Goal: Task Accomplishment & Management: Use online tool/utility

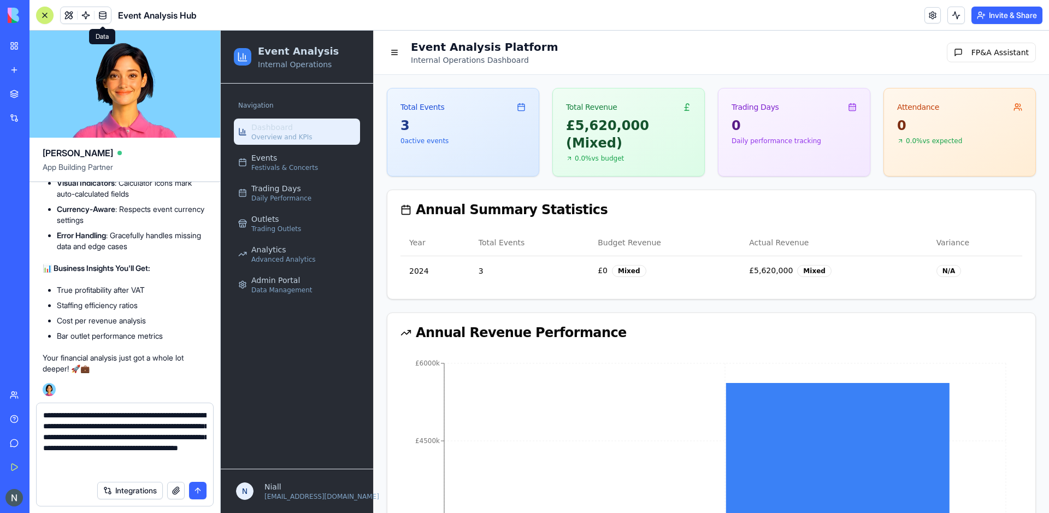
click at [97, 11] on link at bounding box center [103, 15] width 16 height 16
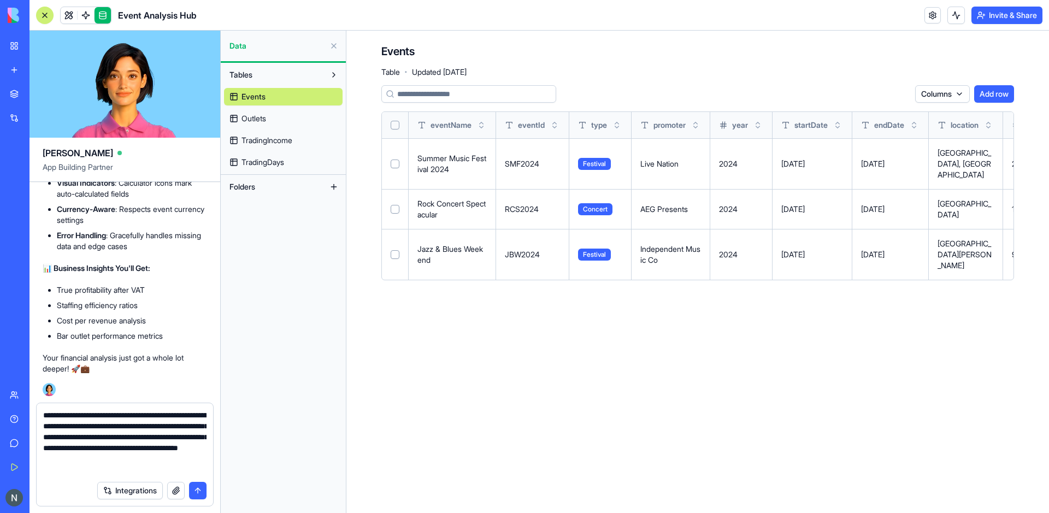
click at [107, 466] on textarea "**********" at bounding box center [124, 443] width 163 height 66
type textarea "**********"
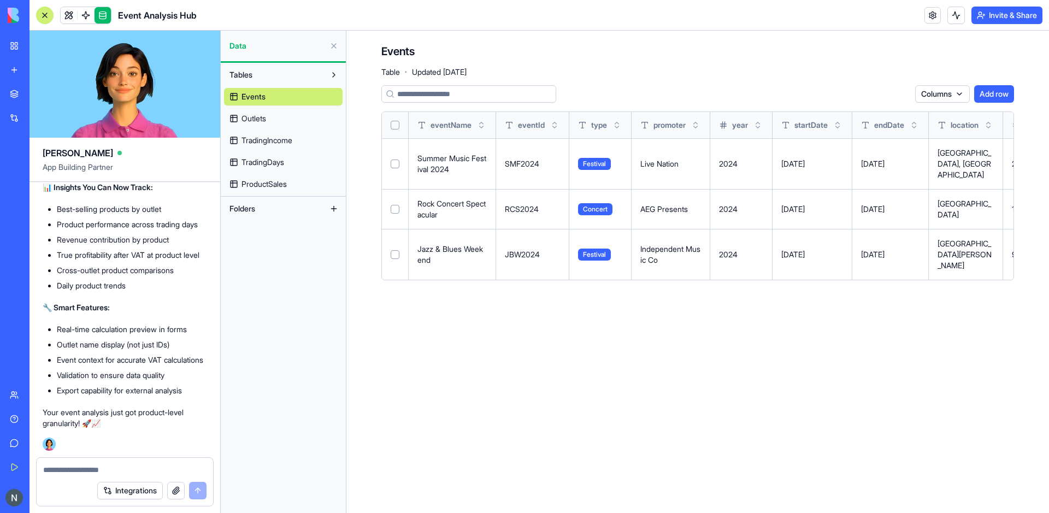
scroll to position [27380, 0]
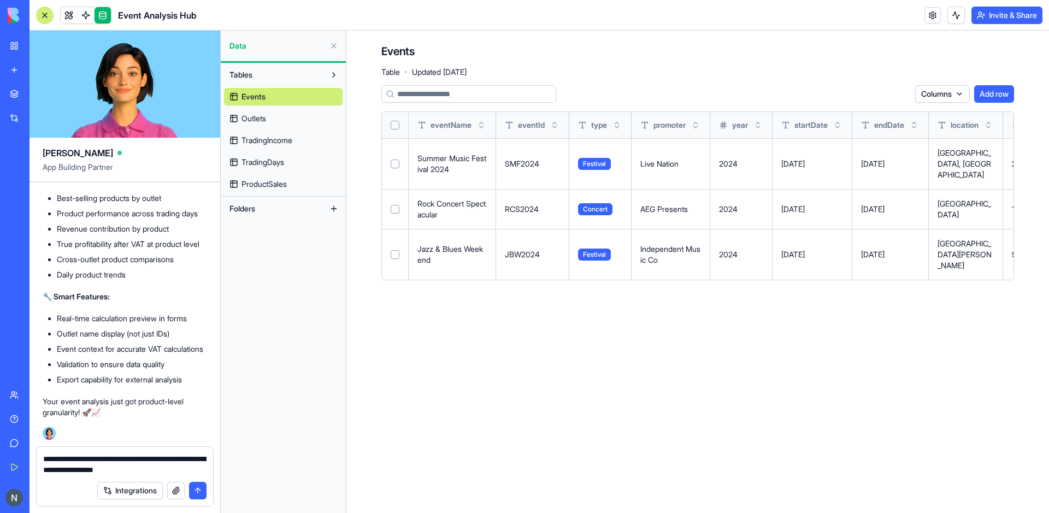
type textarea "**********"
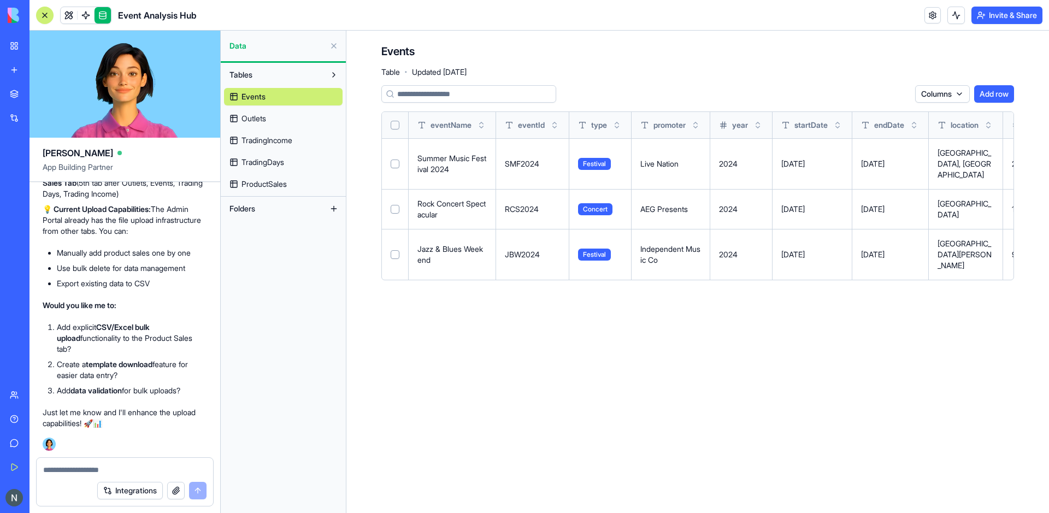
scroll to position [27929, 0]
click at [125, 462] on div at bounding box center [125, 466] width 177 height 17
click at [109, 462] on div at bounding box center [125, 466] width 177 height 17
click at [84, 467] on textarea at bounding box center [124, 470] width 163 height 11
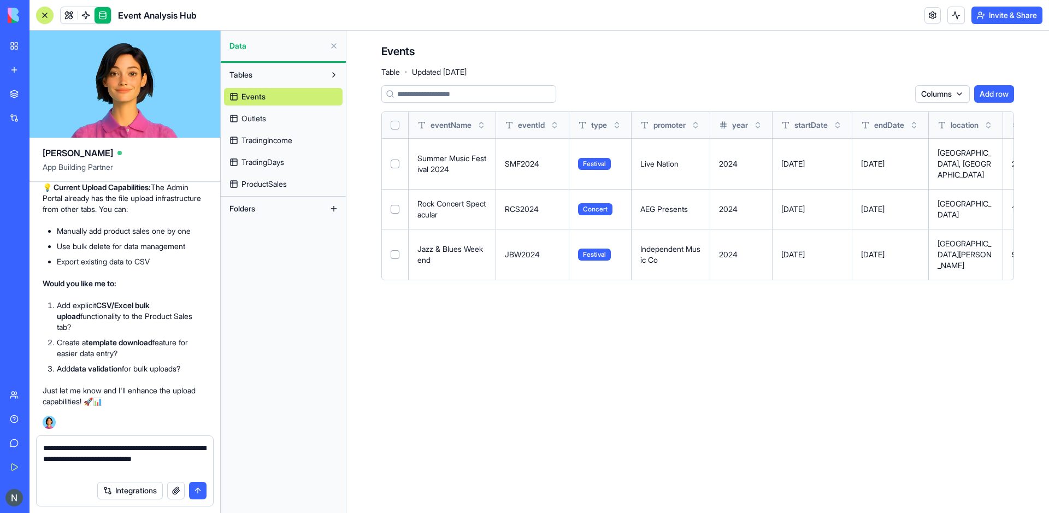
type textarea "**********"
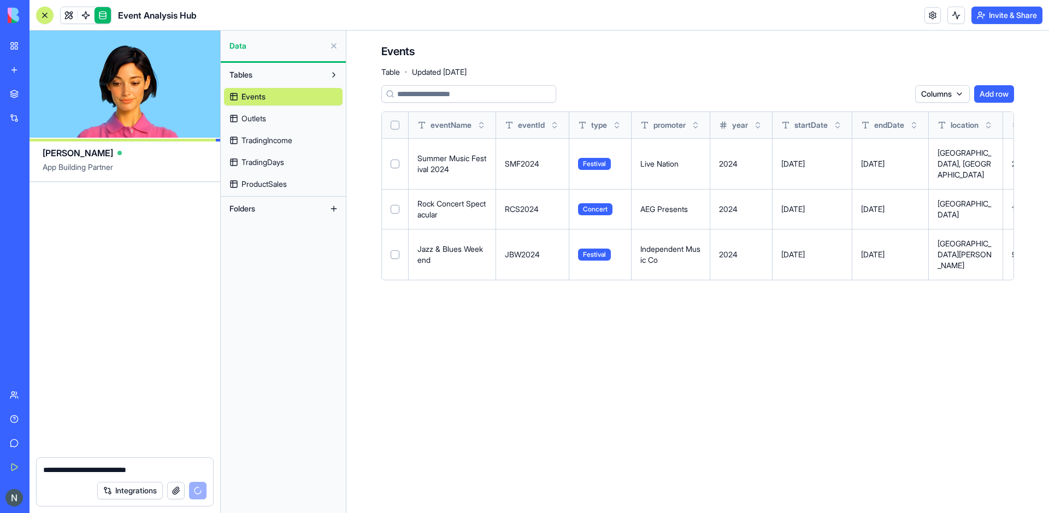
scroll to position [29246, 0]
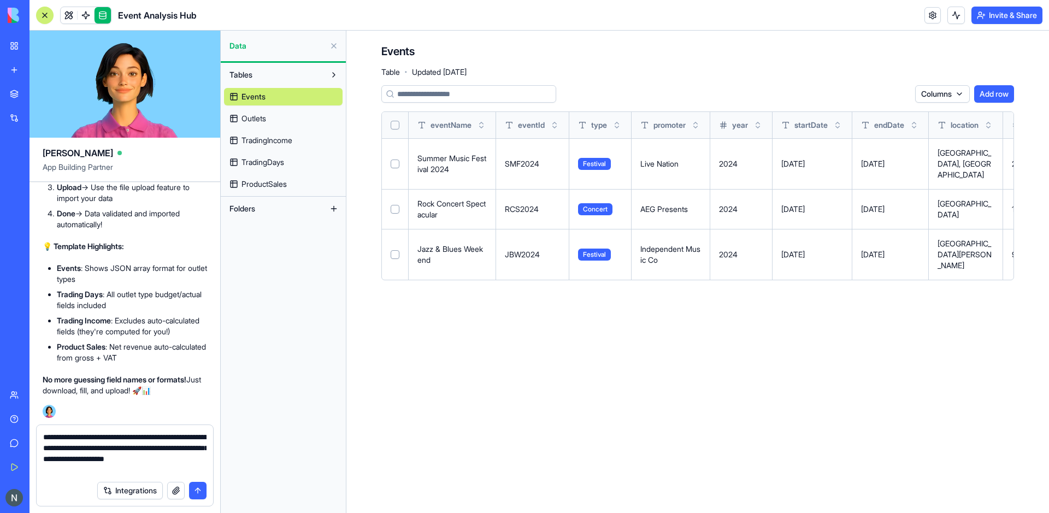
click at [256, 150] on div "Events Outlets TradingIncome TradingDays ProductSales" at bounding box center [283, 138] width 119 height 109
click at [253, 145] on span "TradingIncome" at bounding box center [267, 140] width 51 height 11
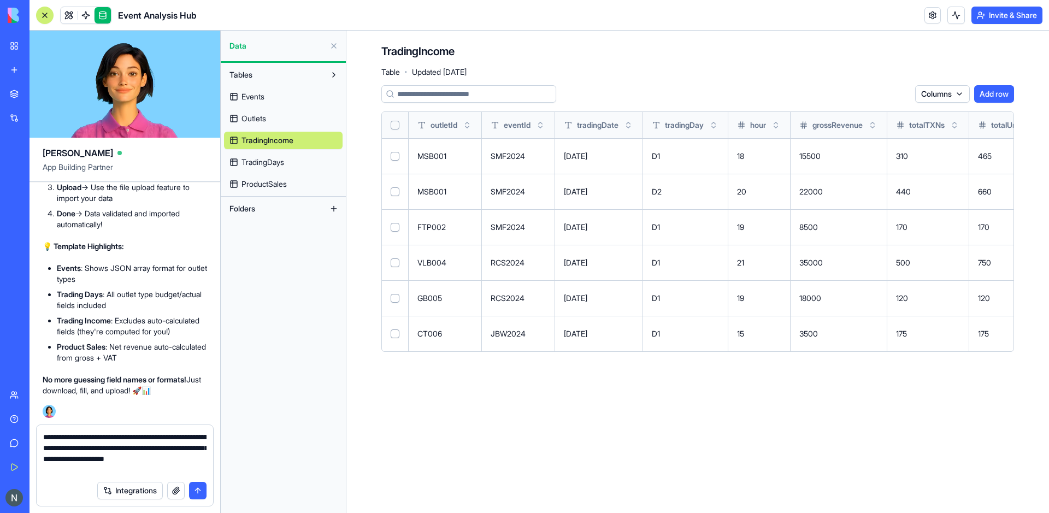
click at [78, 468] on textarea "**********" at bounding box center [124, 454] width 163 height 44
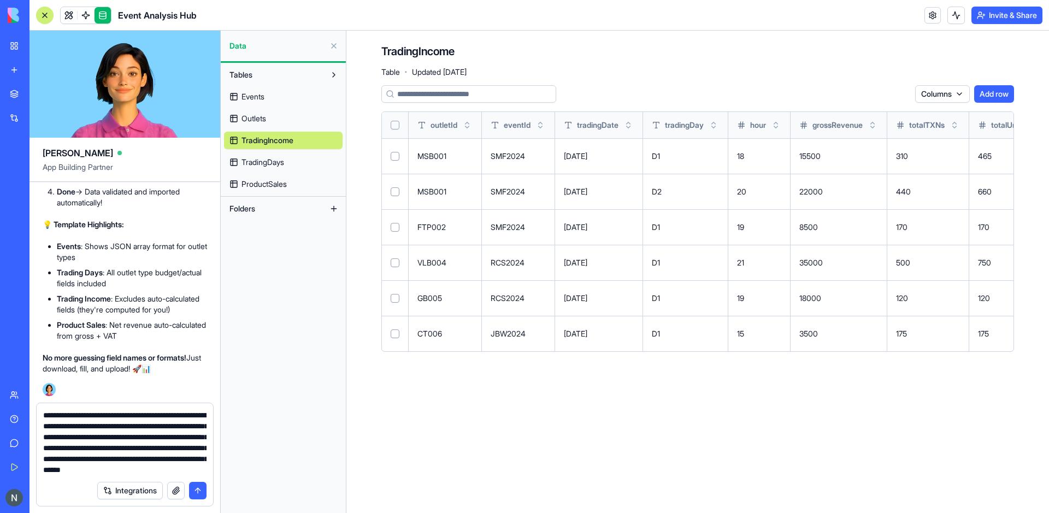
scroll to position [11, 0]
type textarea "**********"
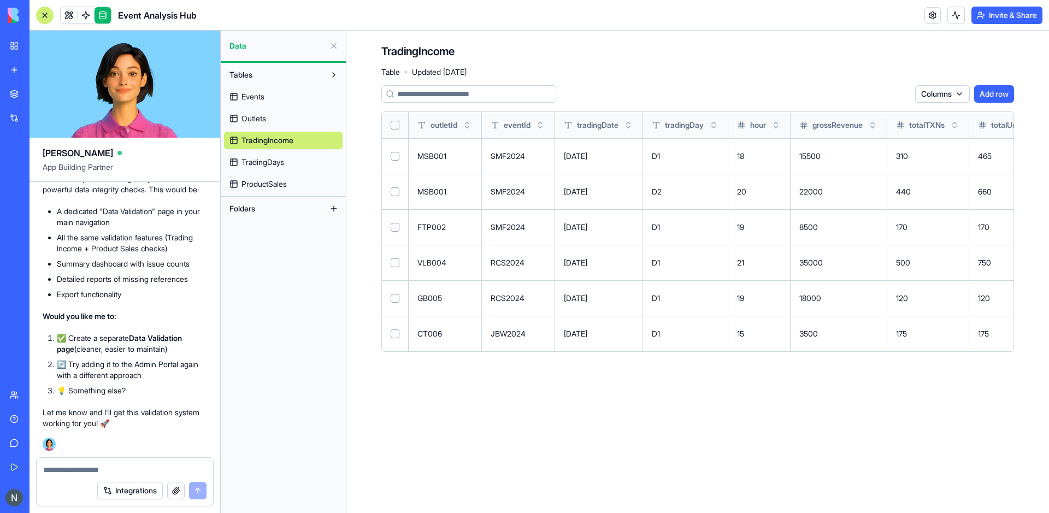
scroll to position [30490, 0]
click at [86, 474] on textarea at bounding box center [124, 470] width 163 height 11
type textarea "**********"
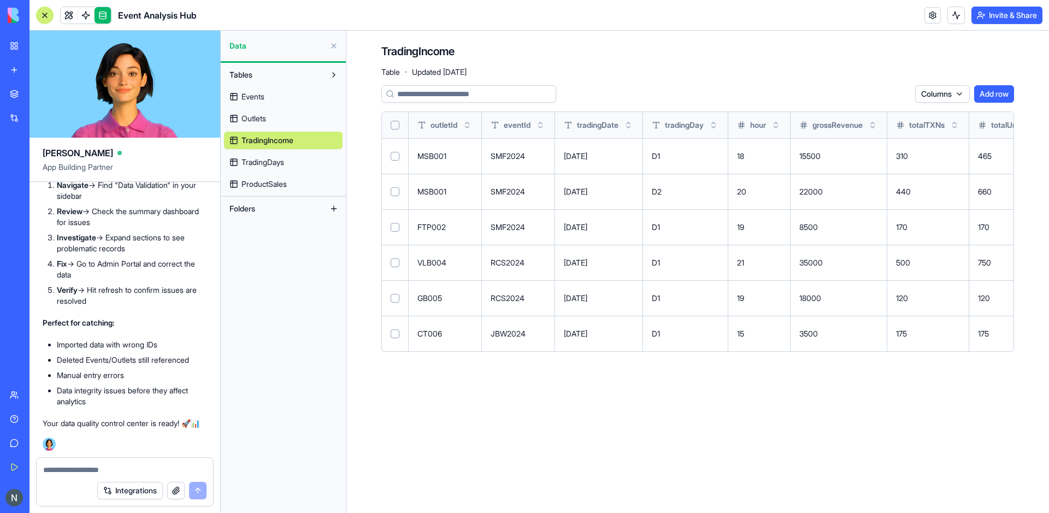
scroll to position [31932, 0]
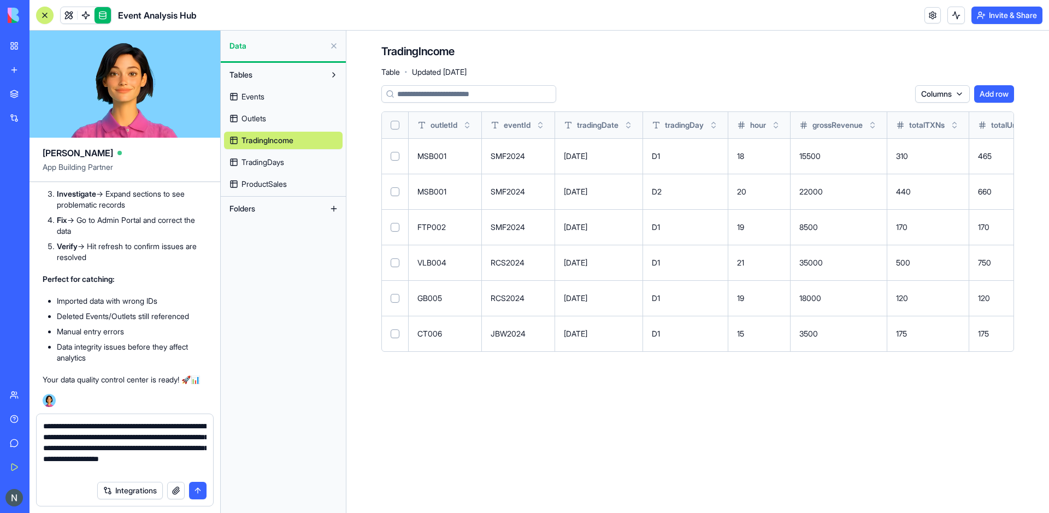
type textarea "**********"
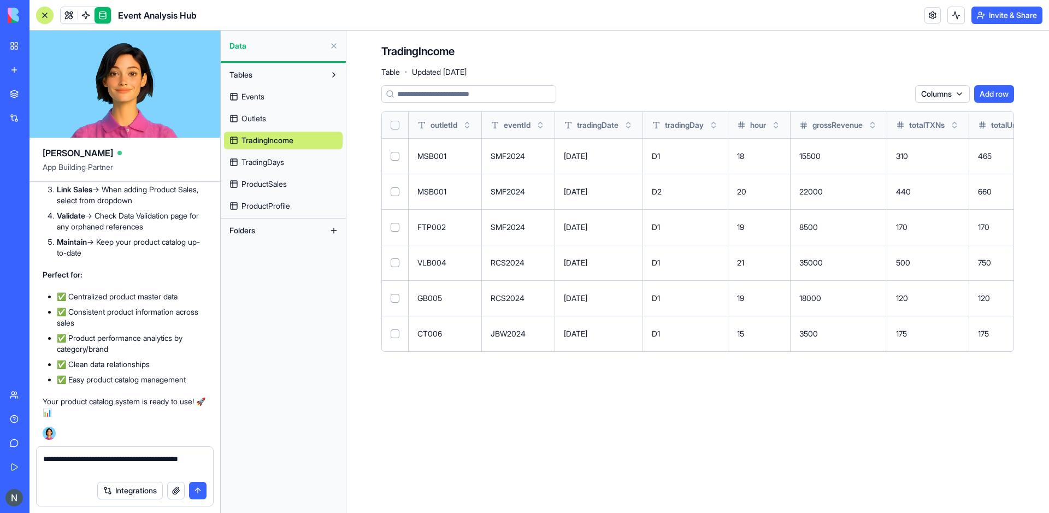
scroll to position [33748, 0]
type textarea "**********"
click at [198, 493] on button "submit" at bounding box center [197, 490] width 17 height 17
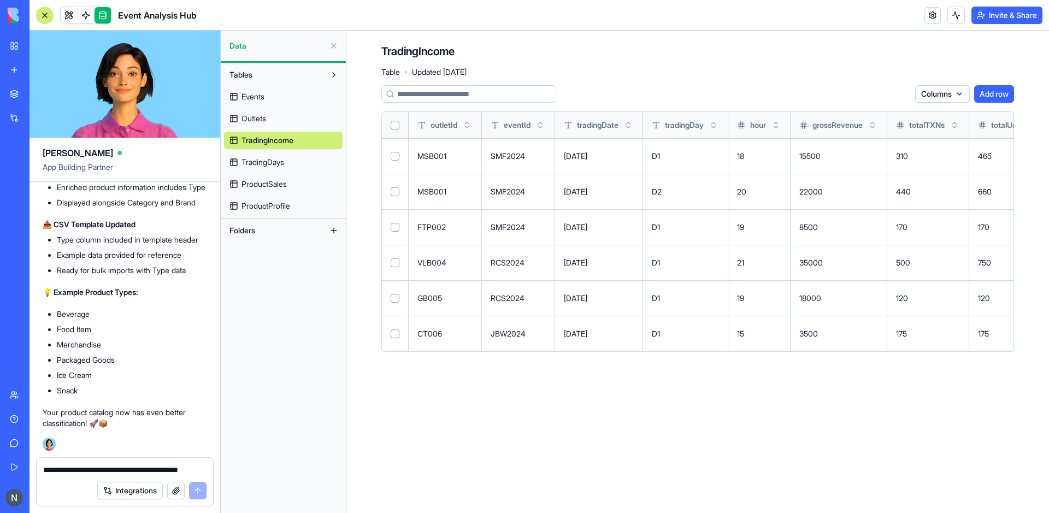
scroll to position [34755, 0]
click at [44, 10] on button at bounding box center [44, 15] width 17 height 17
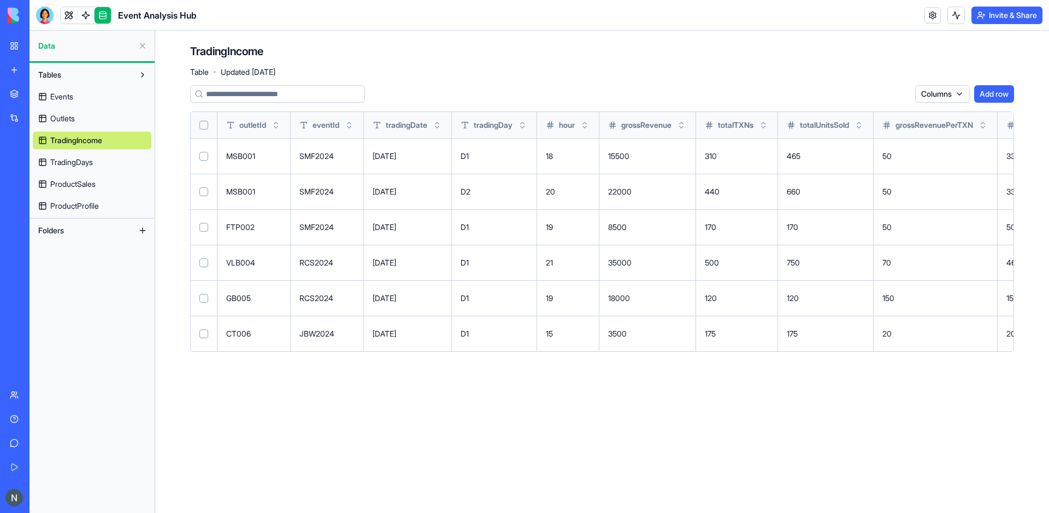
click at [104, 13] on link at bounding box center [103, 15] width 16 height 16
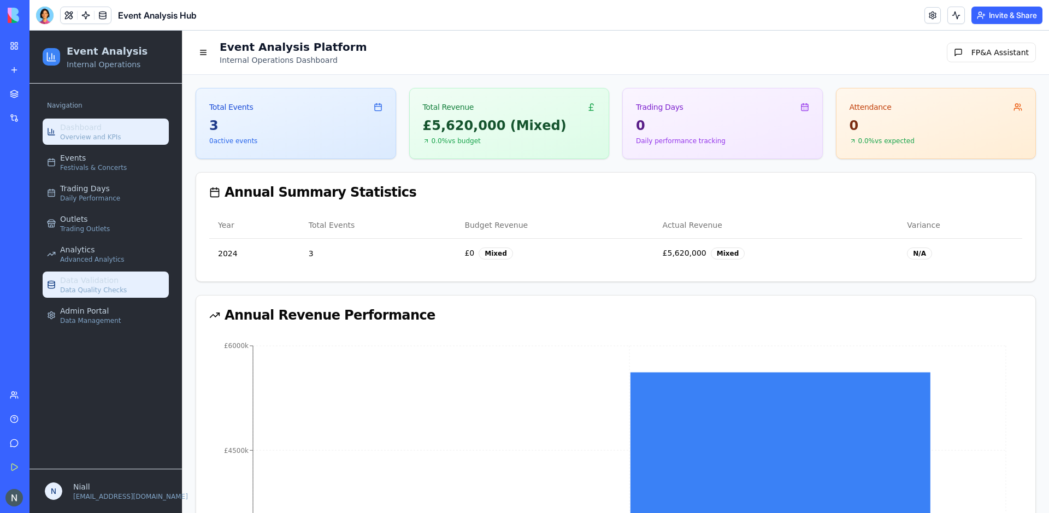
click at [141, 278] on link "Data Validation Data Quality Checks" at bounding box center [106, 285] width 126 height 26
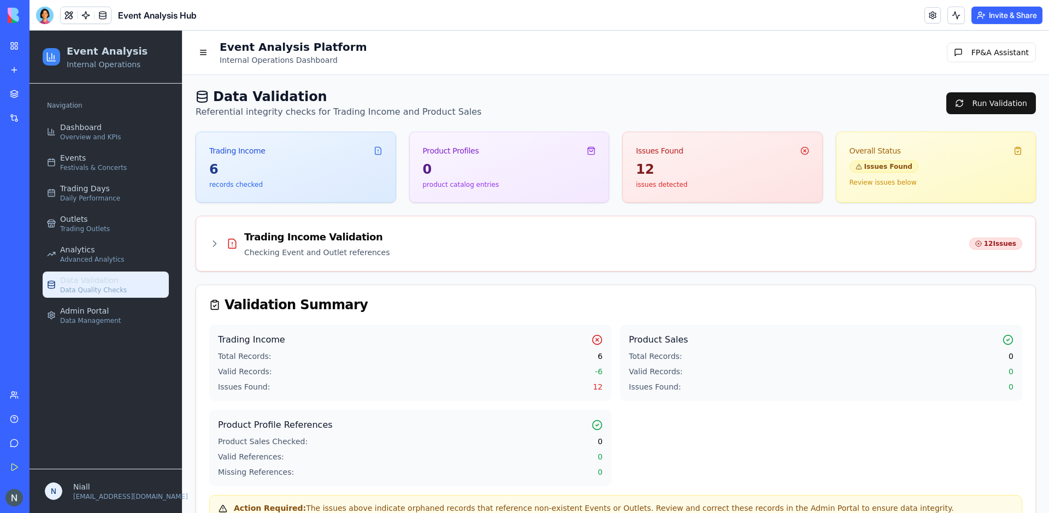
scroll to position [38, 0]
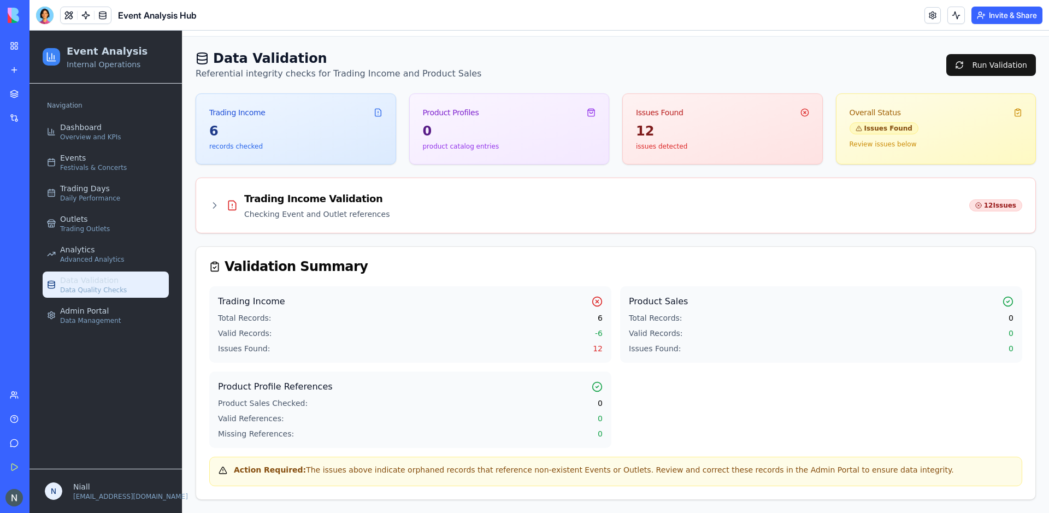
click at [214, 207] on icon at bounding box center [214, 205] width 11 height 11
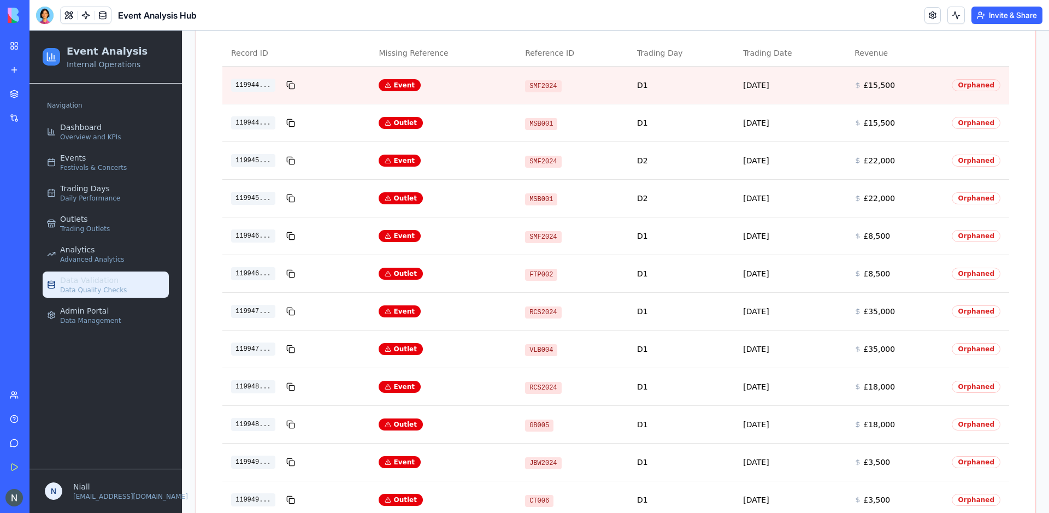
scroll to position [255, 0]
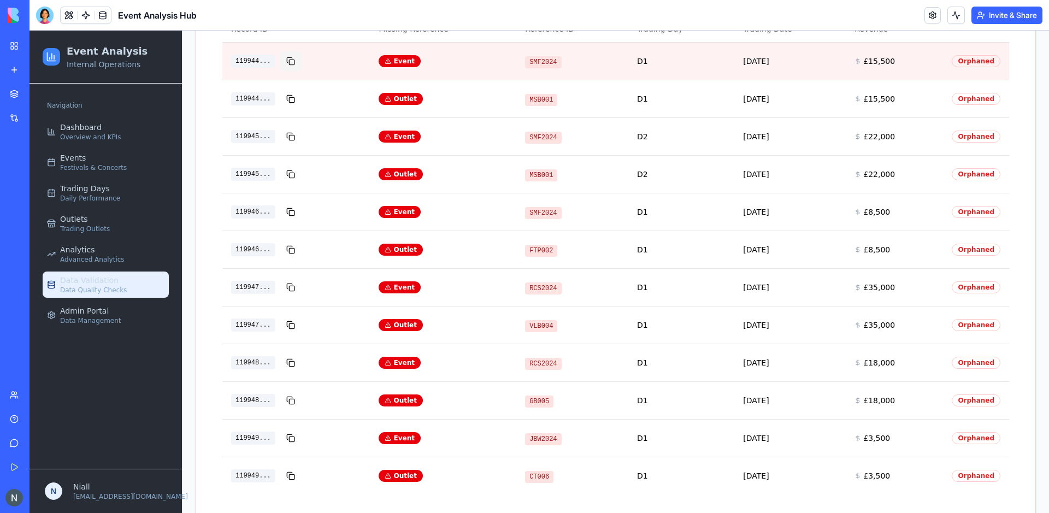
click at [287, 59] on button at bounding box center [291, 61] width 22 height 20
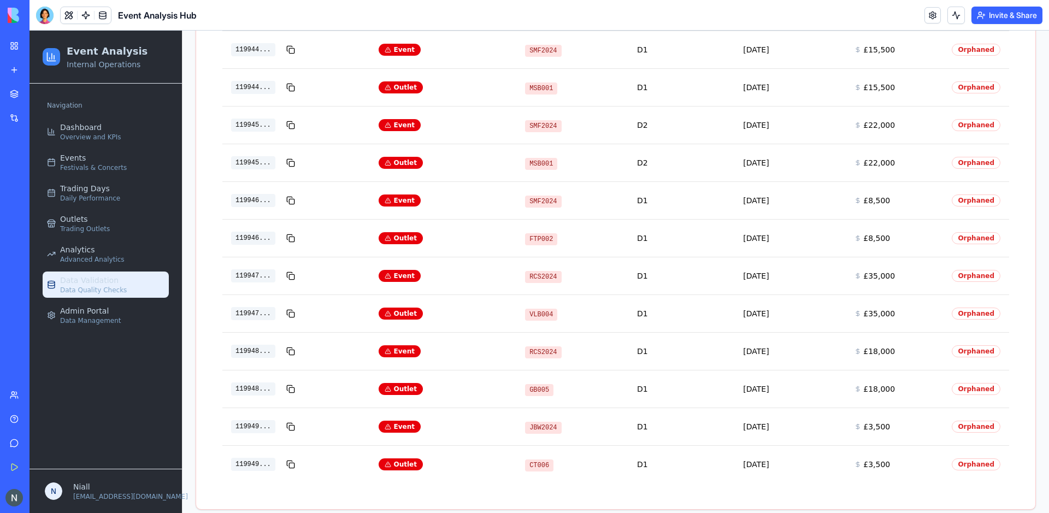
scroll to position [0, 0]
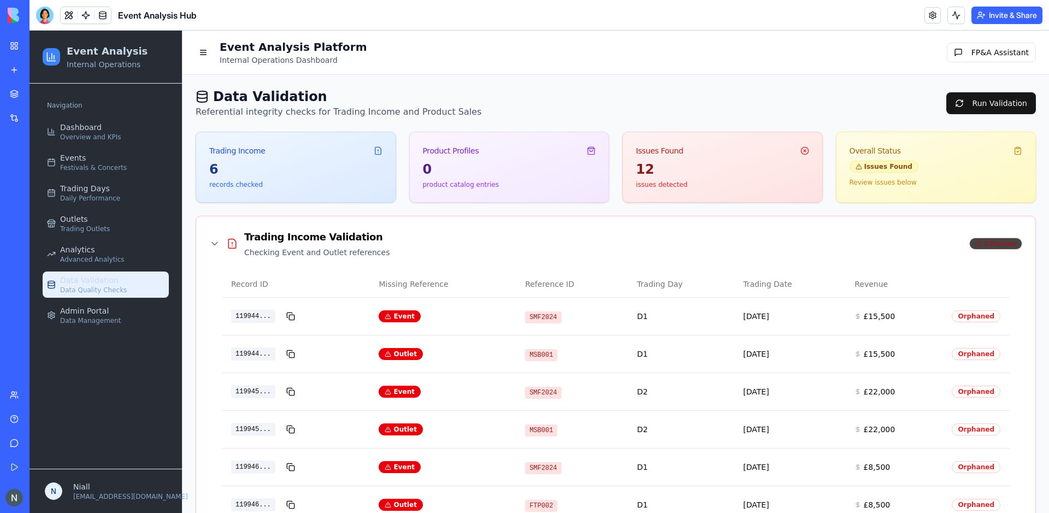
click at [1002, 243] on div "12 Issues" at bounding box center [995, 244] width 53 height 12
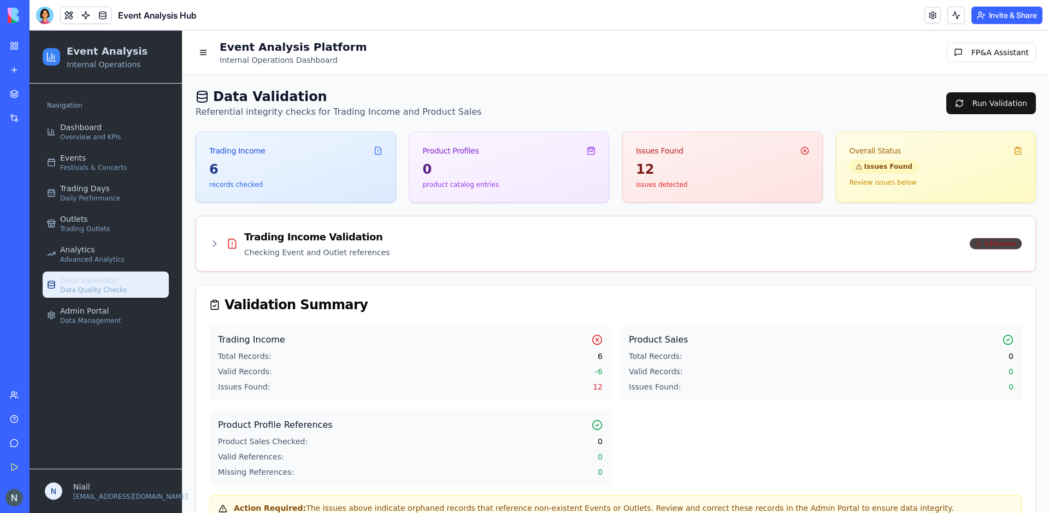
click at [1002, 243] on div "12 Issues" at bounding box center [995, 244] width 53 height 12
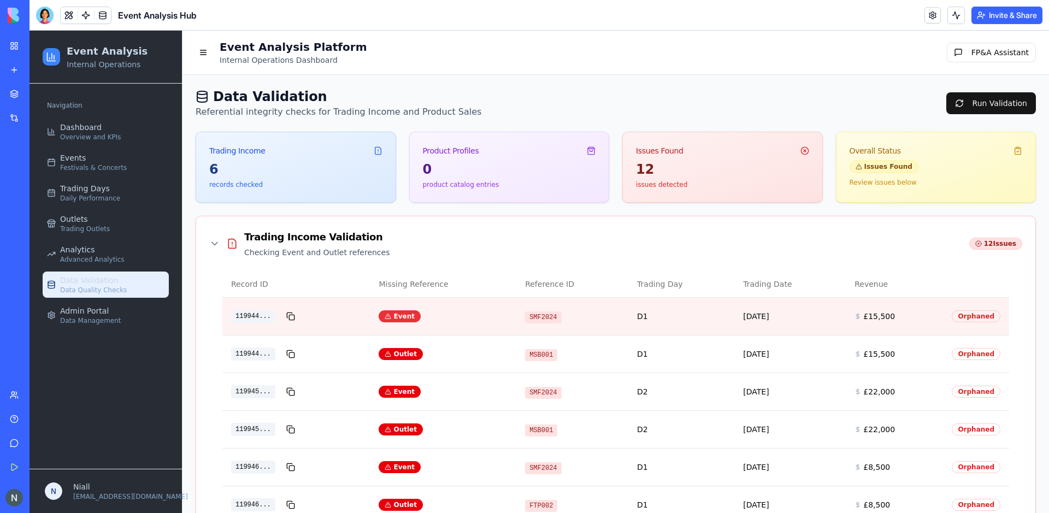
click at [391, 314] on icon at bounding box center [388, 316] width 7 height 7
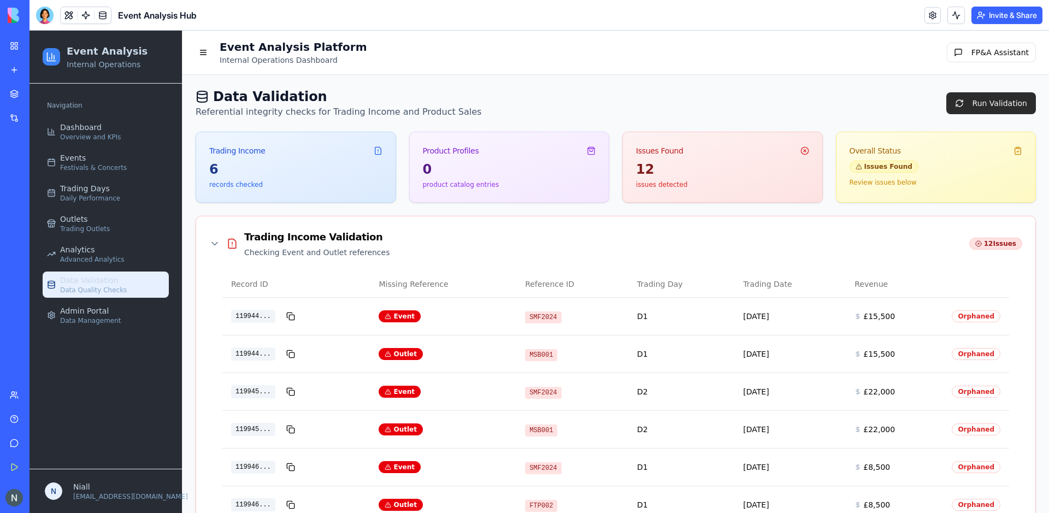
click at [968, 103] on button "Run Validation" at bounding box center [992, 103] width 90 height 22
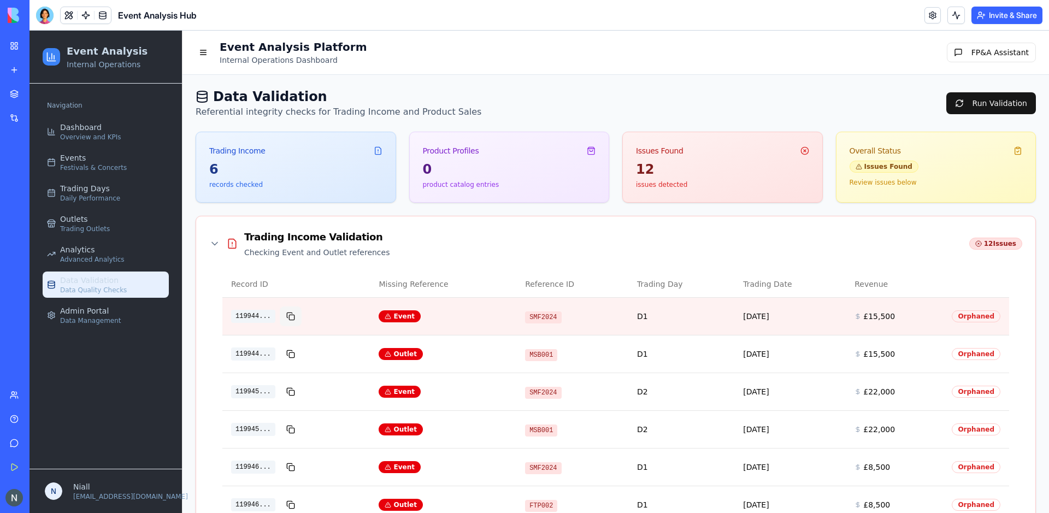
click at [286, 318] on button at bounding box center [291, 317] width 22 height 20
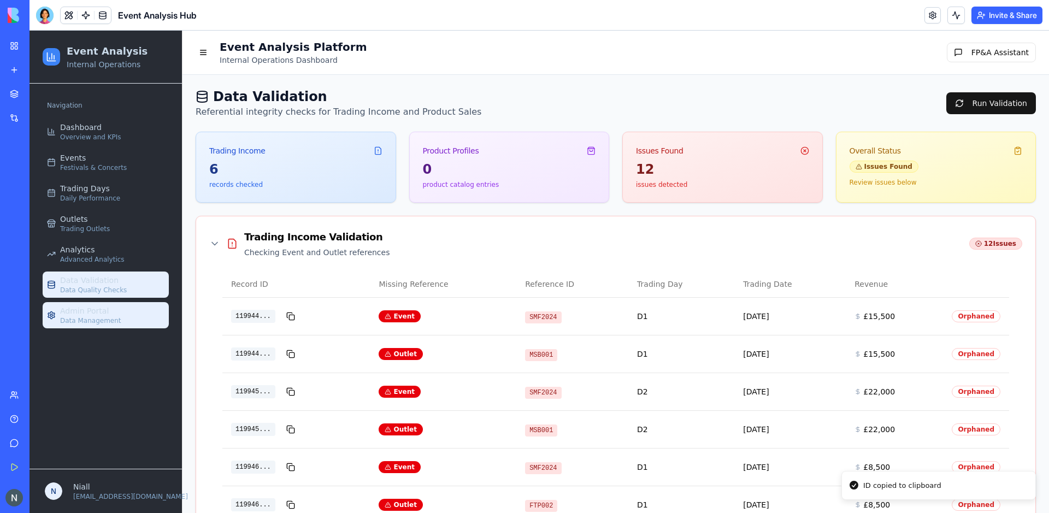
click at [97, 317] on span "Data Management" at bounding box center [90, 320] width 61 height 9
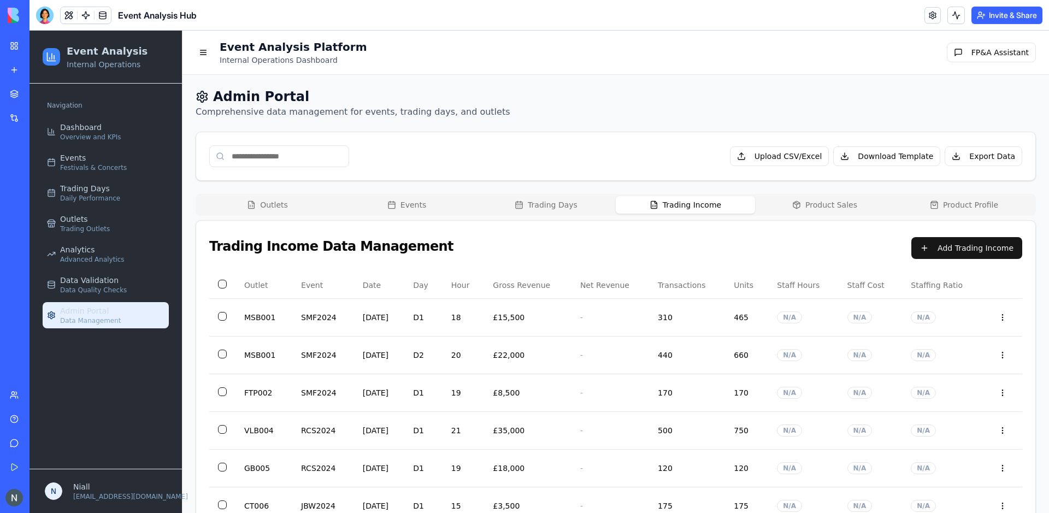
click at [686, 209] on button "Trading Income" at bounding box center [685, 204] width 139 height 17
click at [254, 162] on input at bounding box center [279, 156] width 140 height 22
paste input "******"
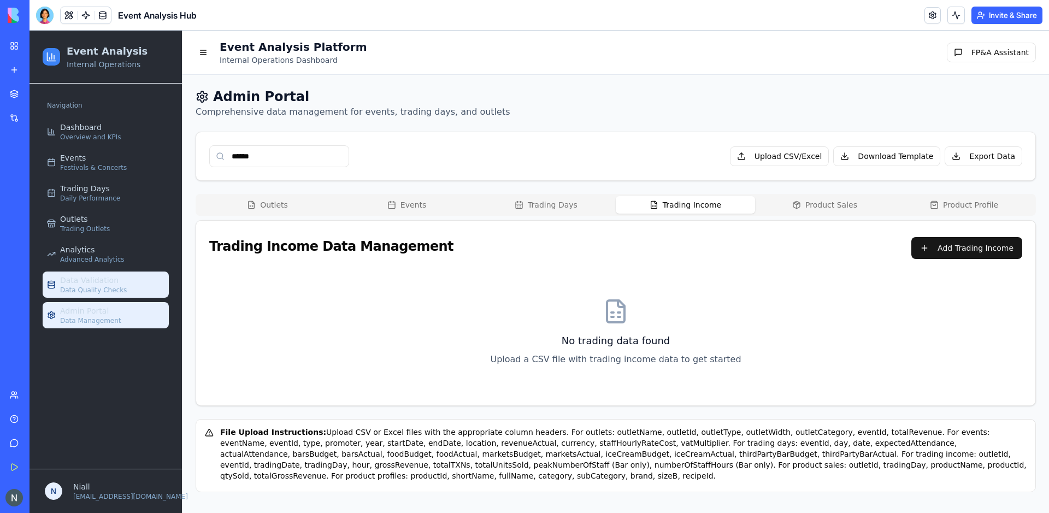
type input "******"
click at [140, 278] on link "Data Validation Data Quality Checks" at bounding box center [106, 285] width 126 height 26
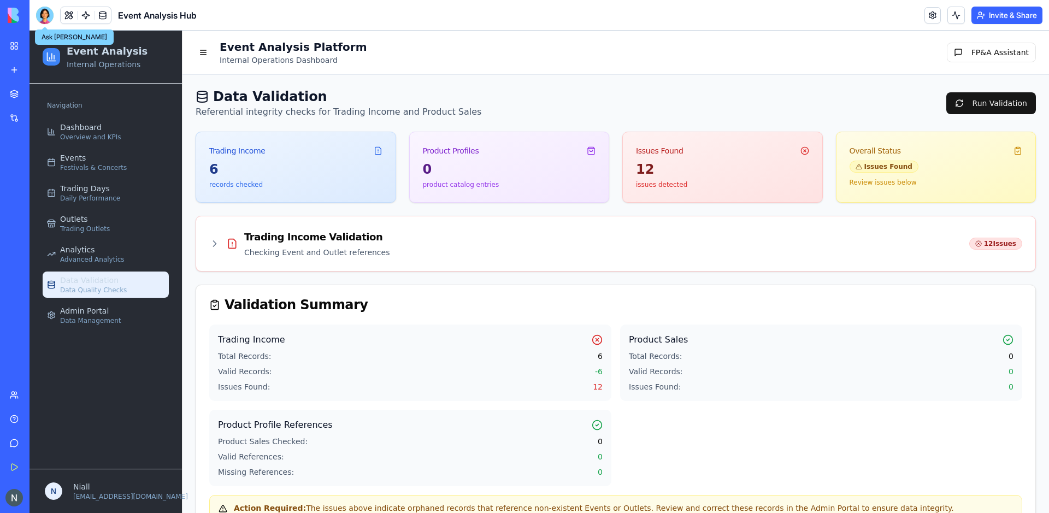
click at [44, 18] on div at bounding box center [44, 15] width 17 height 17
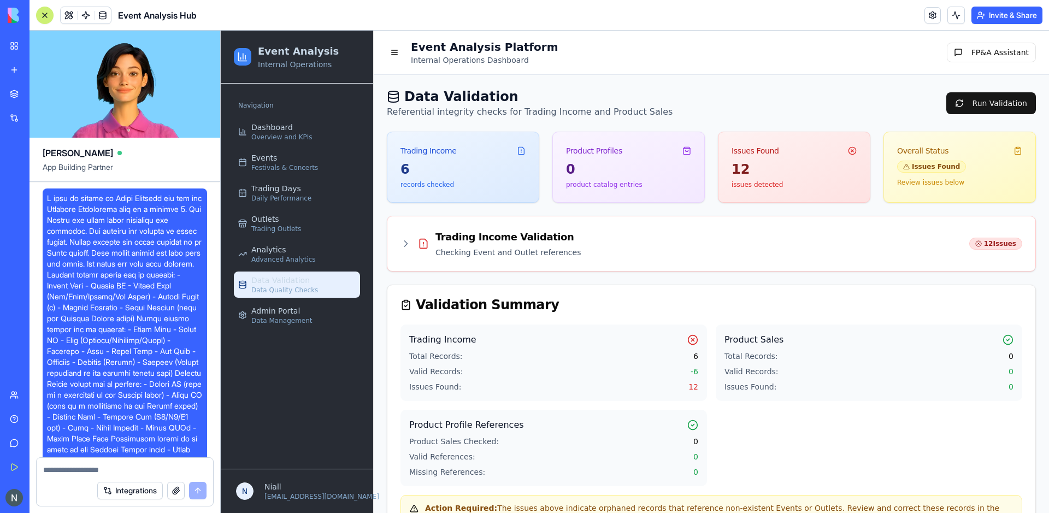
scroll to position [34755, 0]
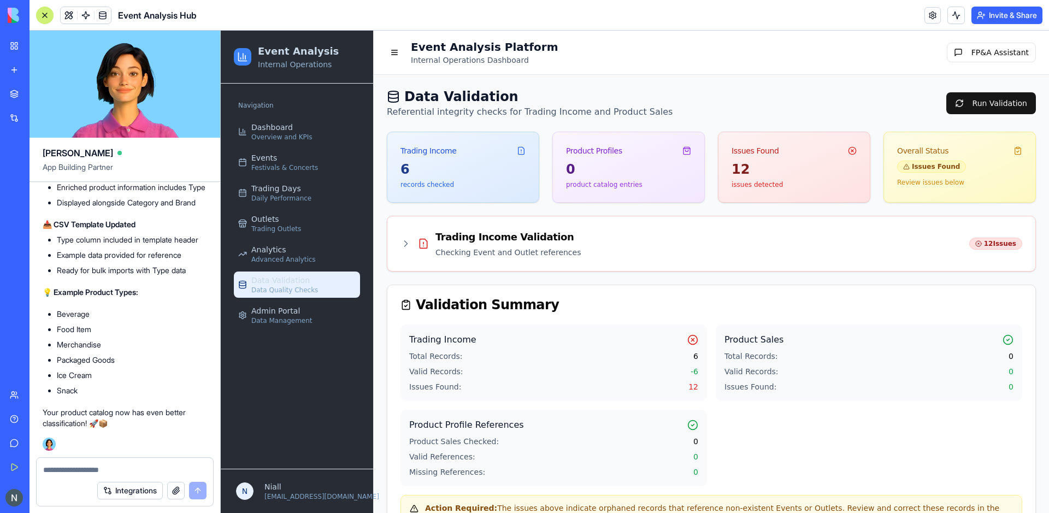
click at [178, 326] on li "Food Item" at bounding box center [132, 329] width 150 height 11
click at [86, 471] on textarea at bounding box center [124, 470] width 163 height 11
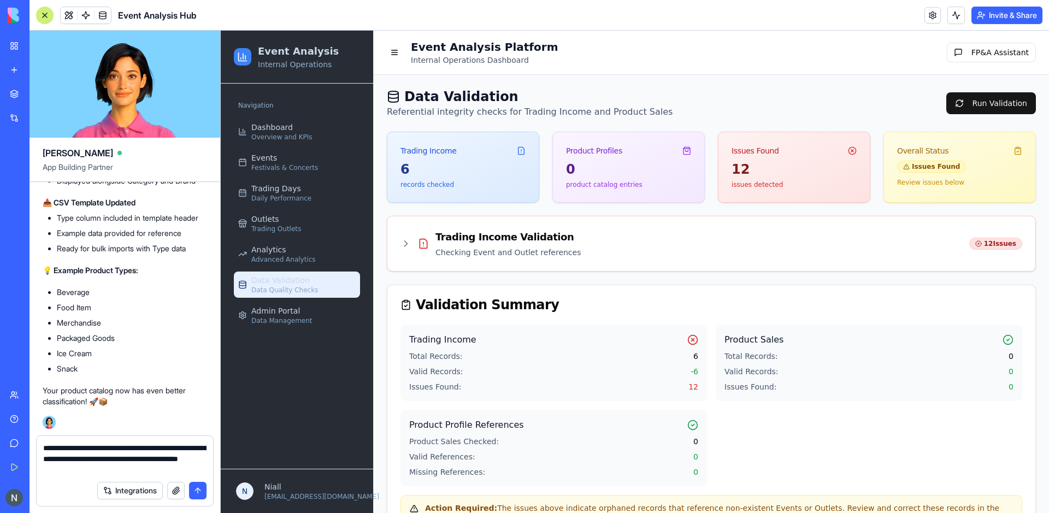
click at [454, 251] on p "Checking Event and Outlet references" at bounding box center [508, 252] width 145 height 11
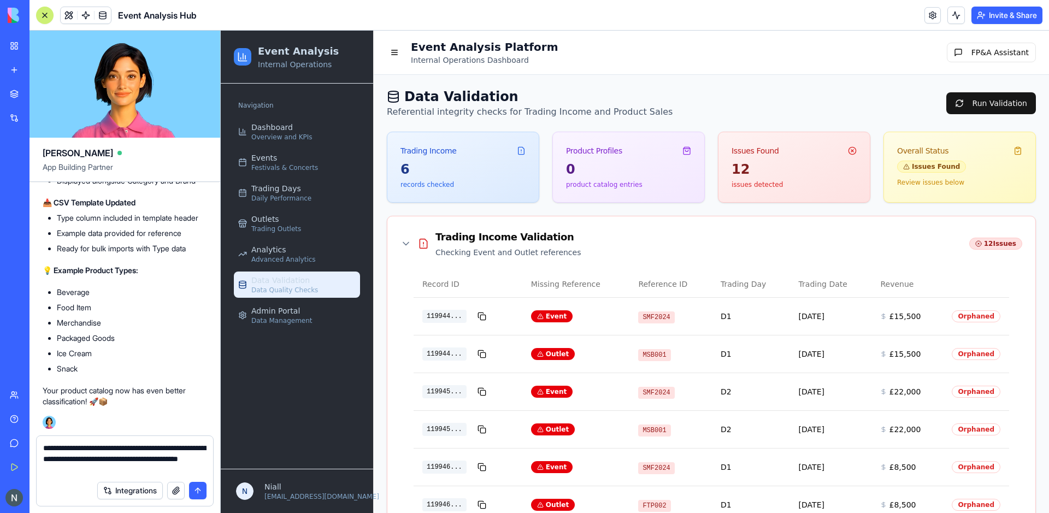
click at [154, 456] on textarea "**********" at bounding box center [124, 459] width 163 height 33
click at [151, 469] on textarea "**********" at bounding box center [124, 459] width 163 height 33
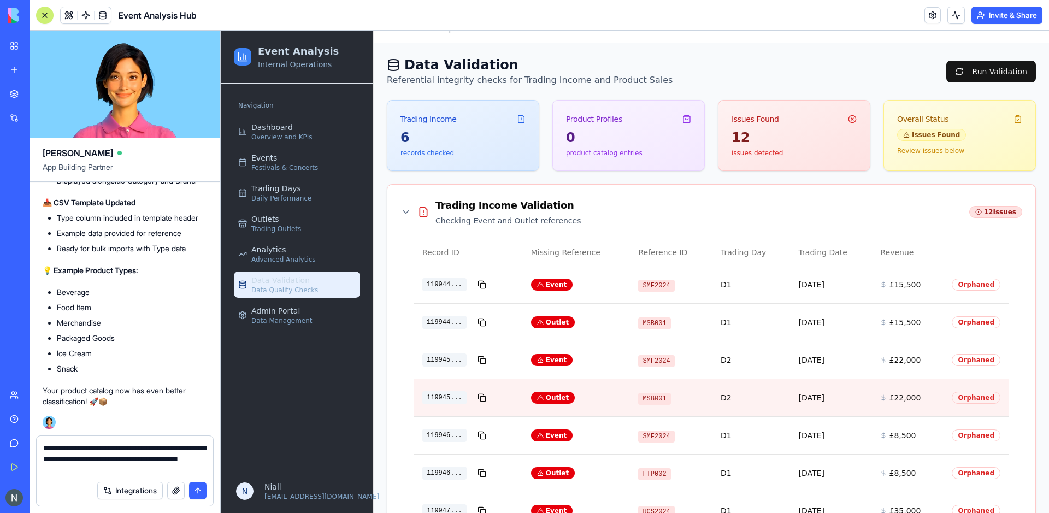
scroll to position [0, 0]
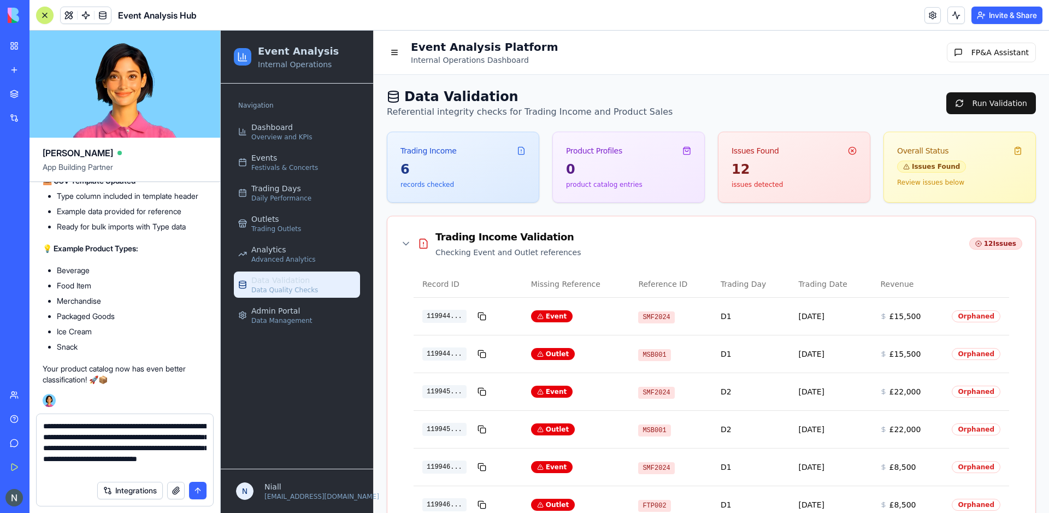
type textarea "**********"
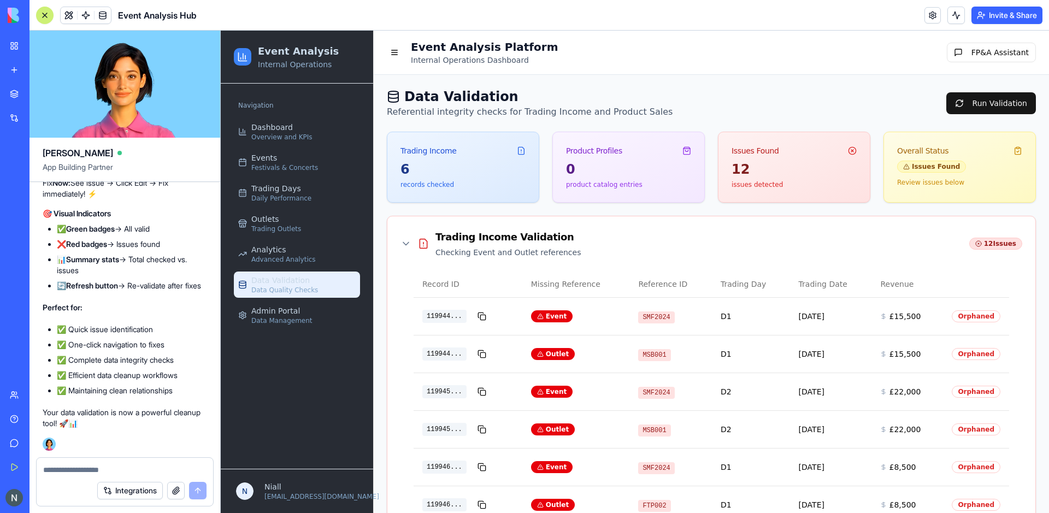
scroll to position [35806, 0]
click at [295, 226] on span "Trading Outlets" at bounding box center [276, 229] width 50 height 9
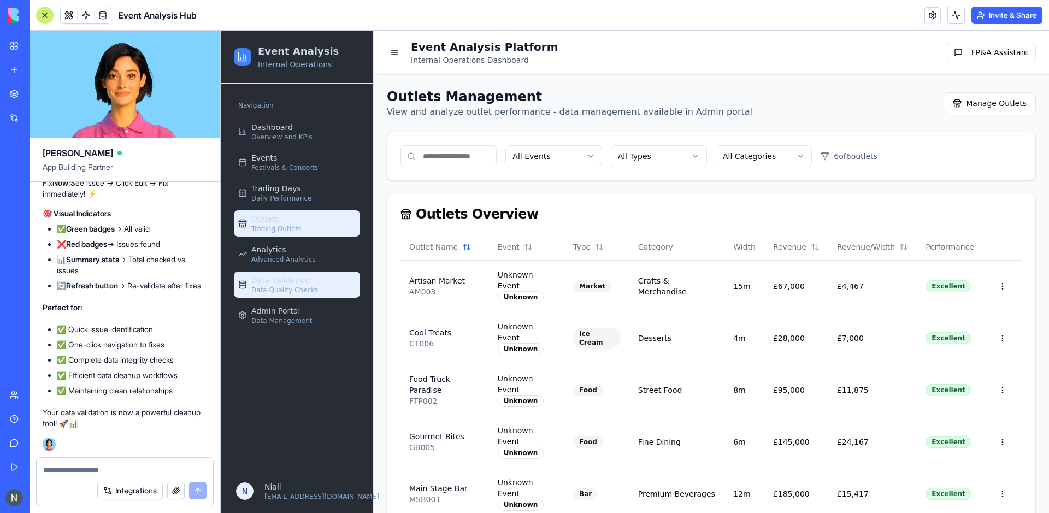
click at [289, 287] on span "Data Quality Checks" at bounding box center [284, 290] width 67 height 9
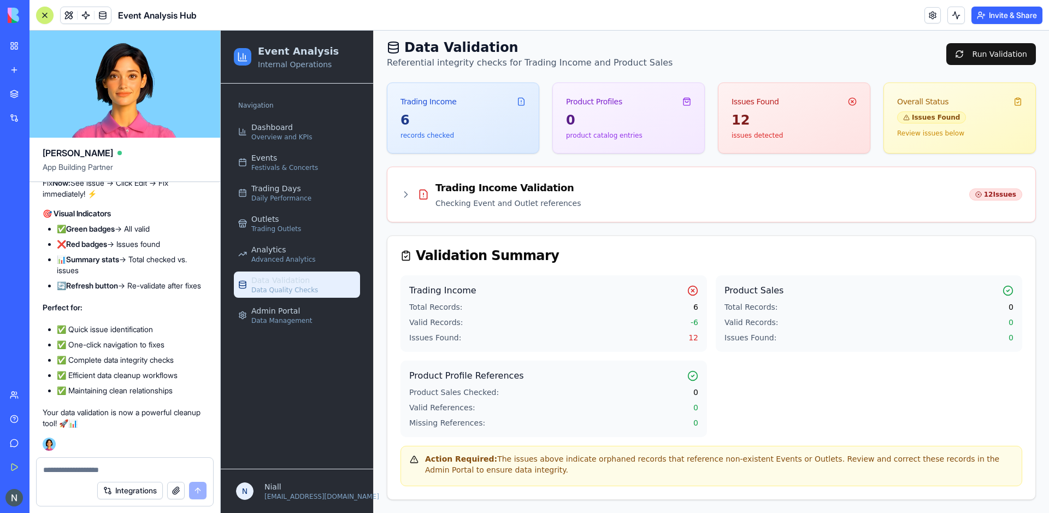
scroll to position [36317, 0]
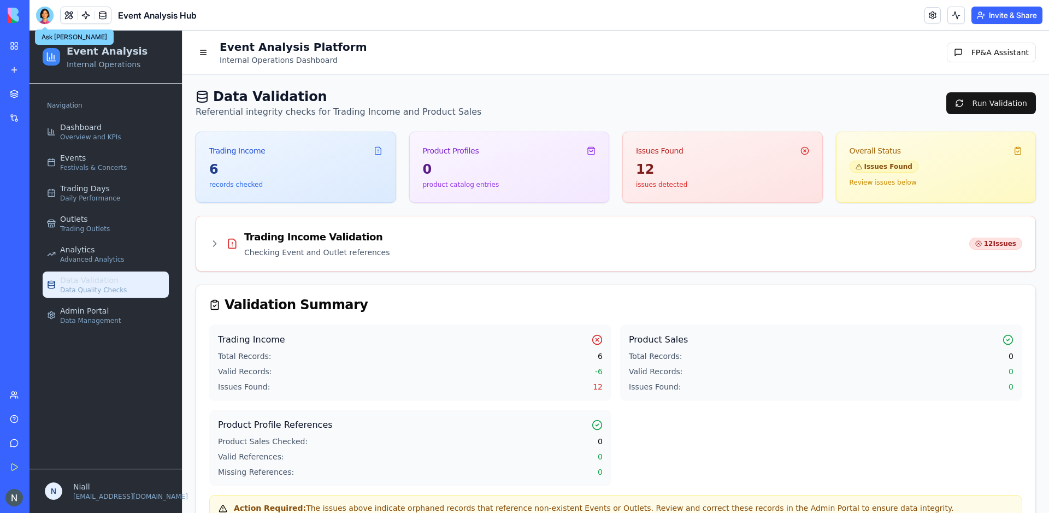
click at [45, 12] on div at bounding box center [44, 15] width 17 height 17
click at [50, 17] on button at bounding box center [44, 15] width 17 height 17
click at [48, 28] on header "Event Analysis Hub Invite & Share" at bounding box center [540, 15] width 1020 height 31
click at [43, 16] on div at bounding box center [44, 15] width 17 height 17
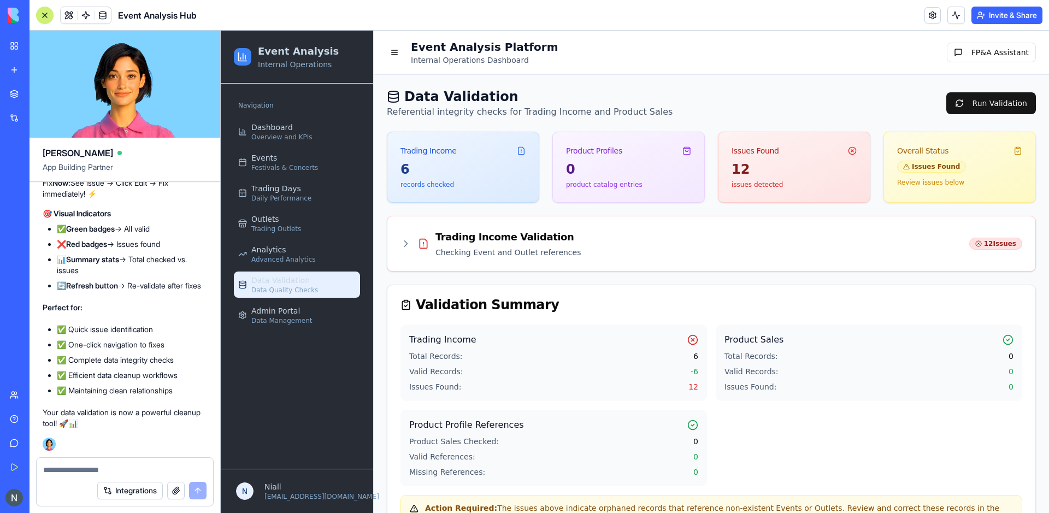
scroll to position [34910, 0]
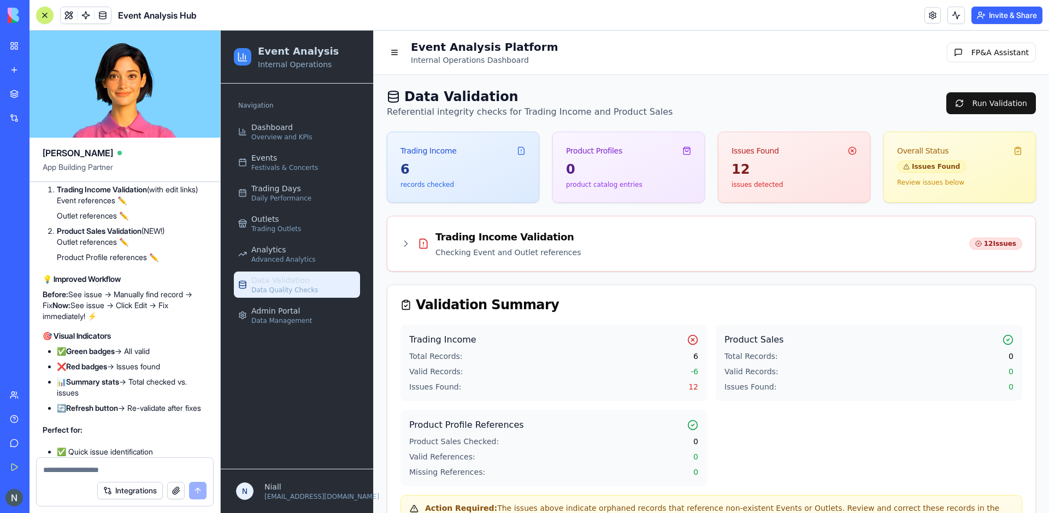
drag, startPoint x: 147, startPoint y: 365, endPoint x: 50, endPoint y: 304, distance: 114.4
click at [576, 252] on div "Trading Income Validation Checking Event and Outlet references 12 Issues" at bounding box center [712, 244] width 622 height 28
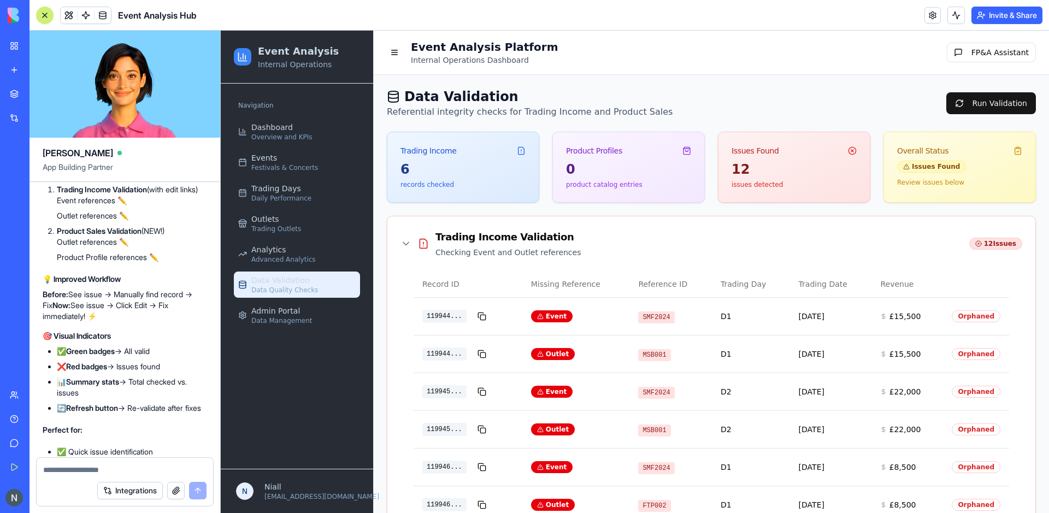
click at [71, 462] on div at bounding box center [125, 466] width 177 height 17
paste textarea "******"
click at [70, 465] on textarea at bounding box center [124, 470] width 163 height 11
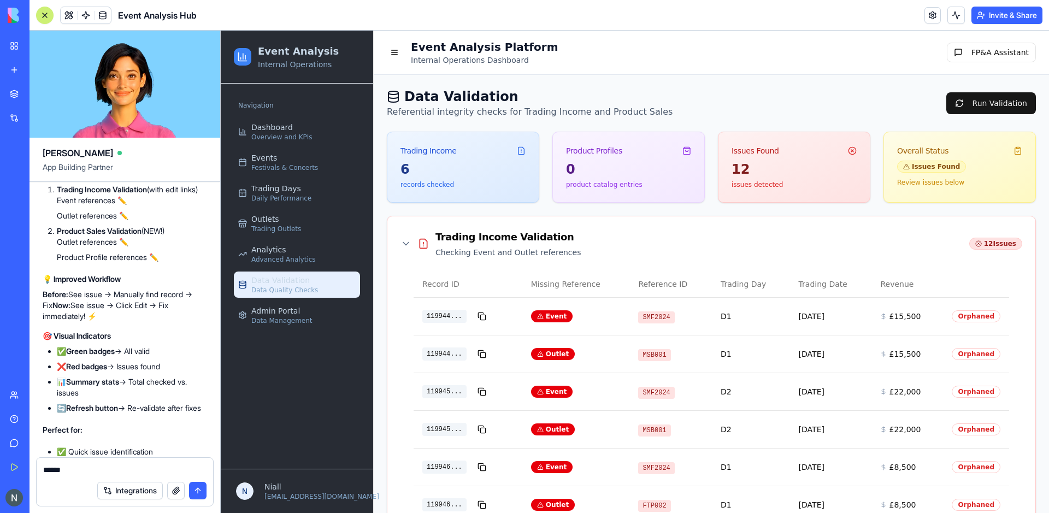
drag, startPoint x: 145, startPoint y: 369, endPoint x: 28, endPoint y: 303, distance: 135.1
click at [30, 303] on div "Undo 14:35 on Sep 24 🎪 Event Analysis Command Center Coming Up! Hey there! I'm …" at bounding box center [125, 319] width 191 height 275
drag, startPoint x: 142, startPoint y: 367, endPoint x: 45, endPoint y: 312, distance: 111.2
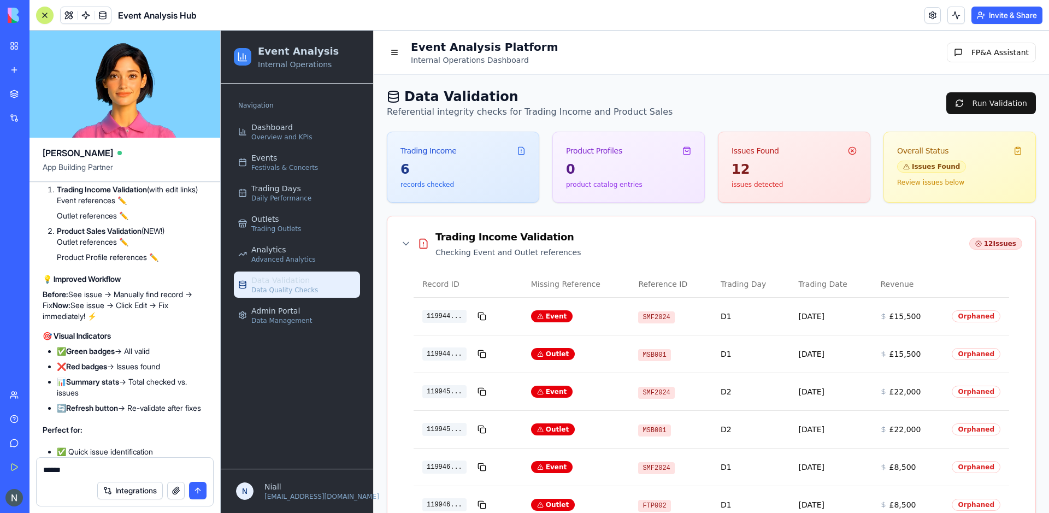
copy span "The Data Validation page needs to have some link to then edit/action the respec…"
click at [74, 475] on textarea "******" at bounding box center [124, 470] width 163 height 11
paste textarea "**********"
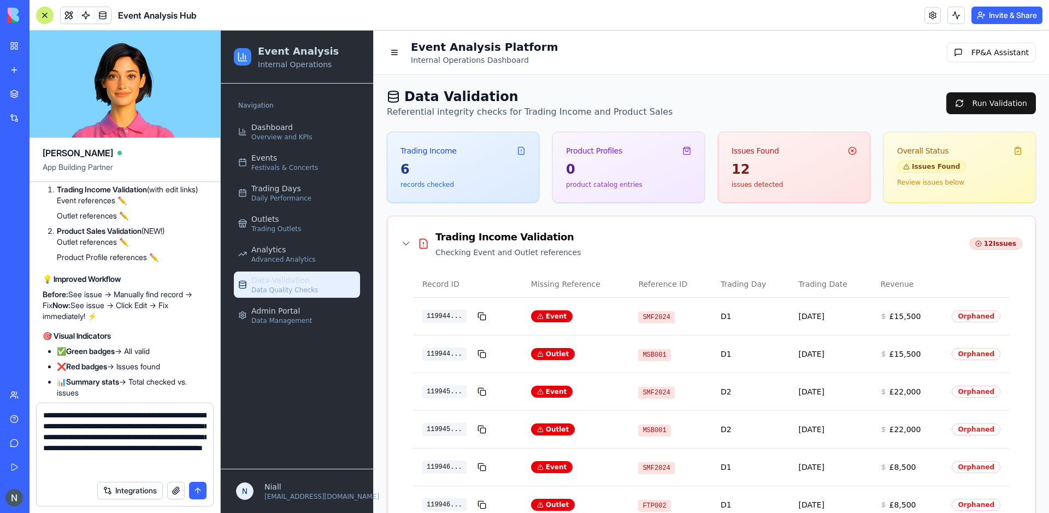
type textarea "**********"
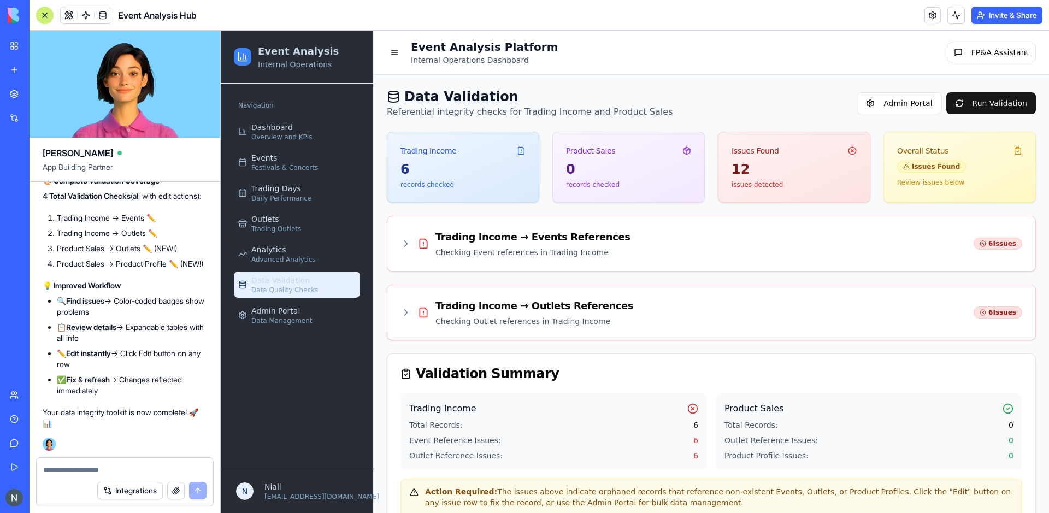
scroll to position [33, 0]
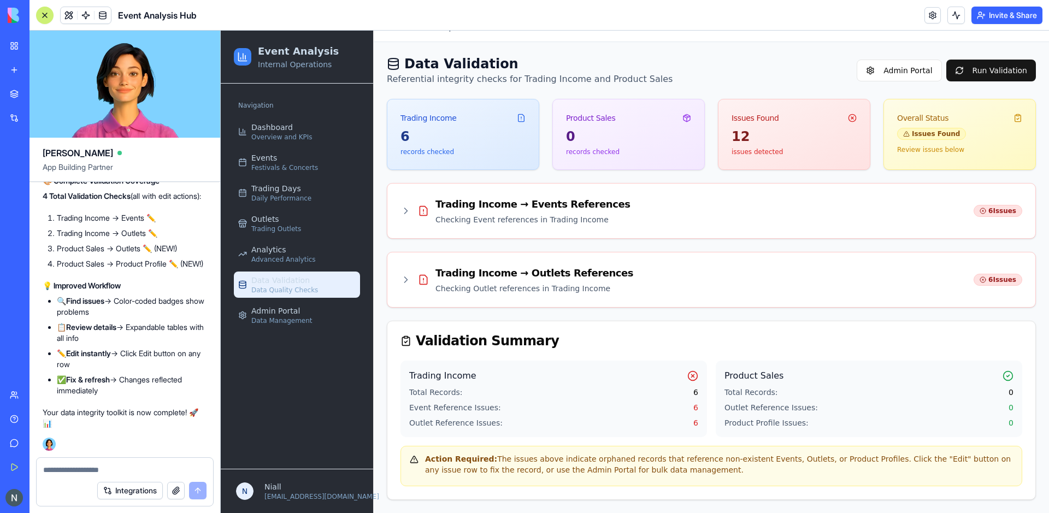
click at [528, 203] on div "Trading Income → Events References" at bounding box center [533, 204] width 195 height 15
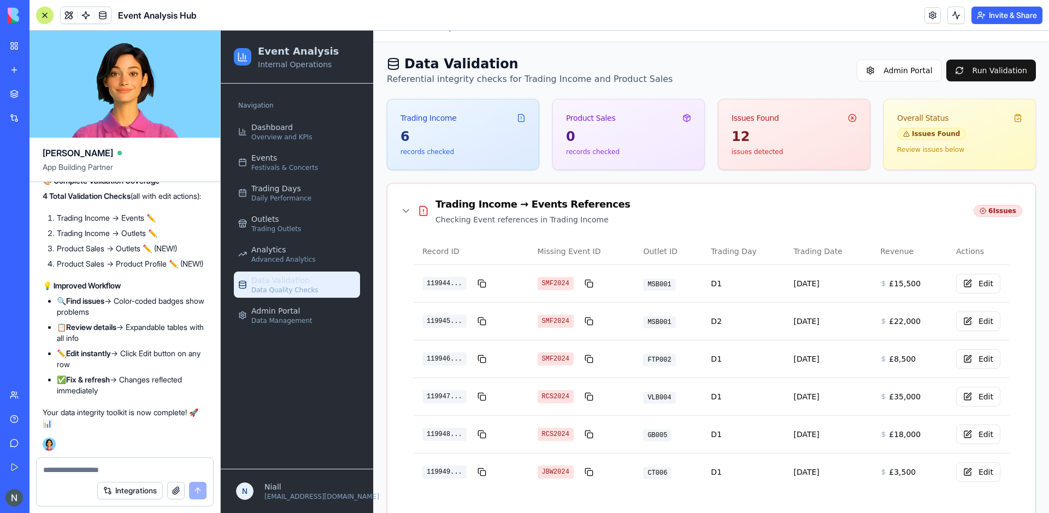
click at [533, 216] on p "Checking Event references in Trading Income" at bounding box center [533, 219] width 195 height 11
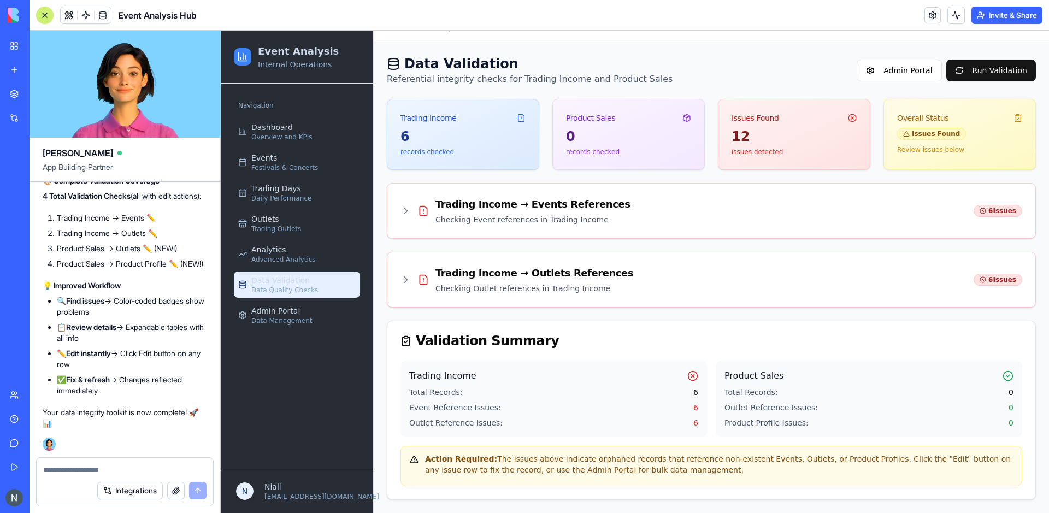
click at [530, 202] on div "Trading Income → Events References" at bounding box center [533, 204] width 195 height 15
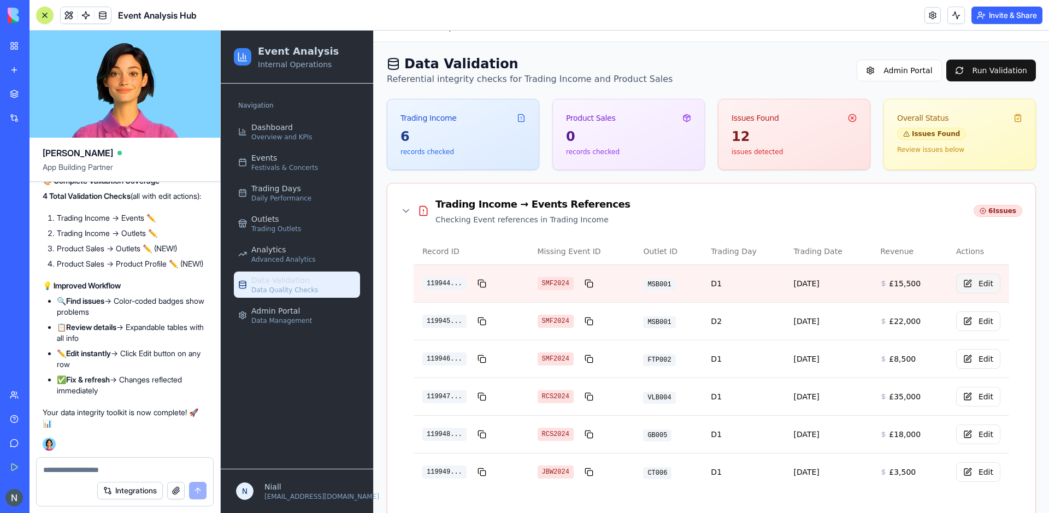
click at [996, 287] on button "Edit" at bounding box center [978, 284] width 44 height 20
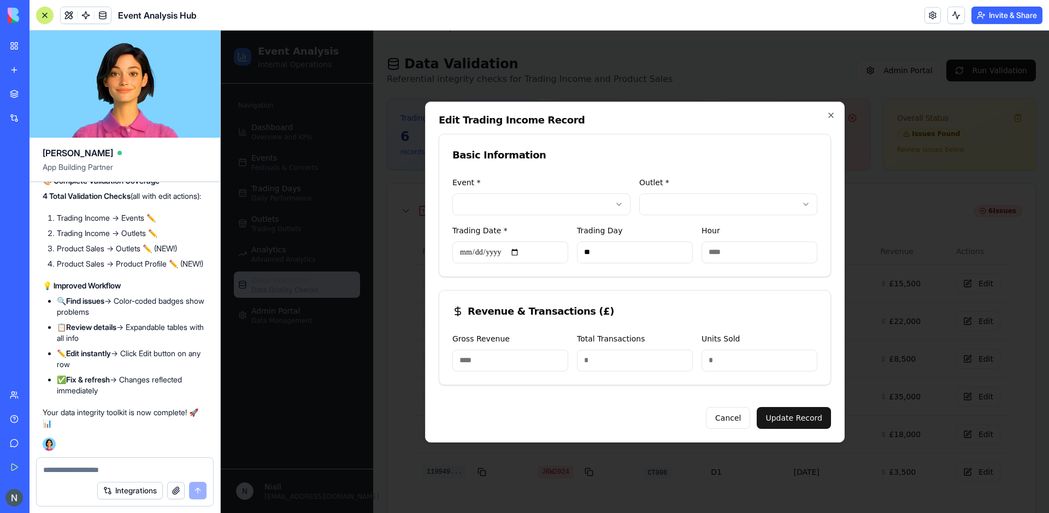
click at [832, 120] on div "**********" at bounding box center [635, 272] width 420 height 341
click at [831, 116] on icon "button" at bounding box center [831, 115] width 9 height 9
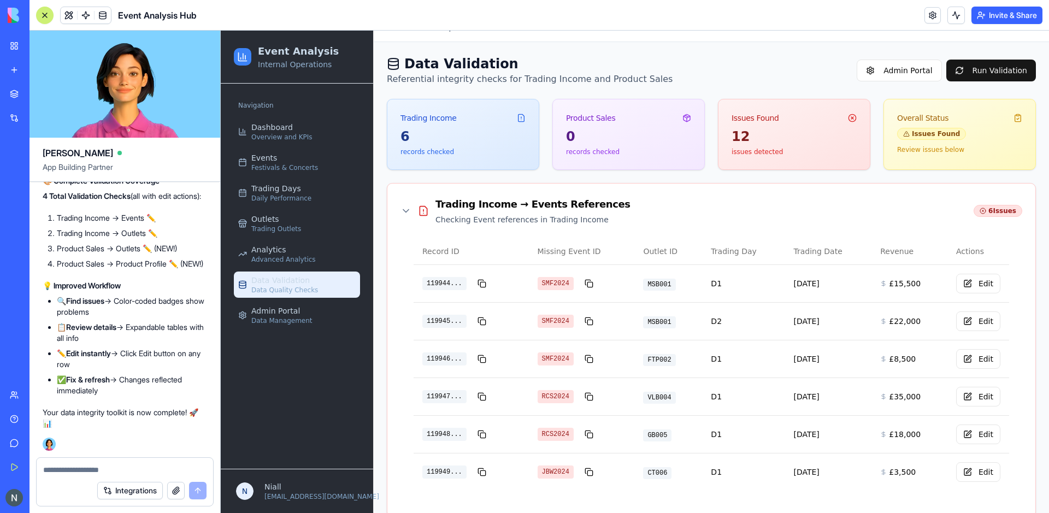
click at [639, 192] on div "Trading Income → Events References Checking Event references in Trading Income …" at bounding box center [711, 350] width 648 height 333
click at [586, 201] on div "Trading Income → Events References" at bounding box center [533, 204] width 195 height 15
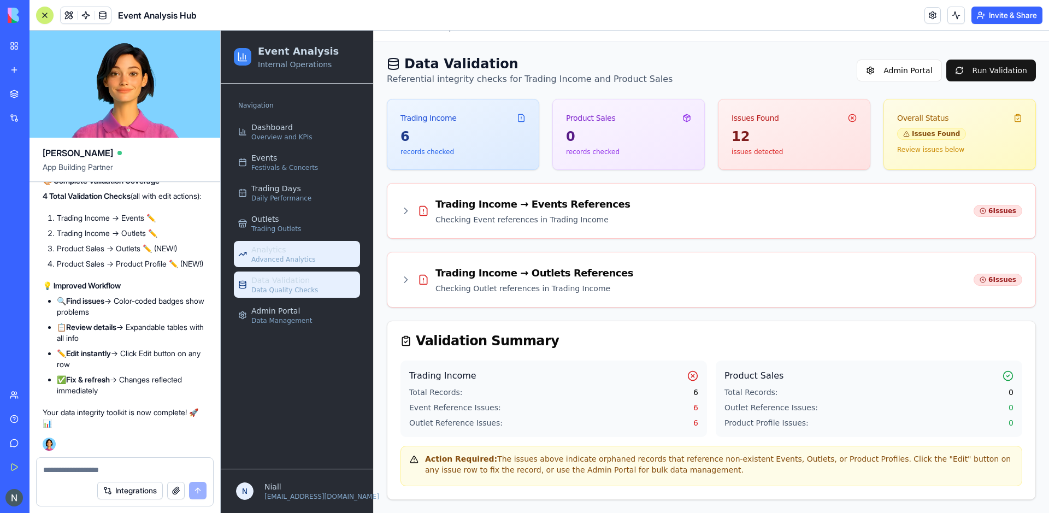
click at [295, 248] on div "Analytics Advanced Analytics" at bounding box center [283, 254] width 64 height 20
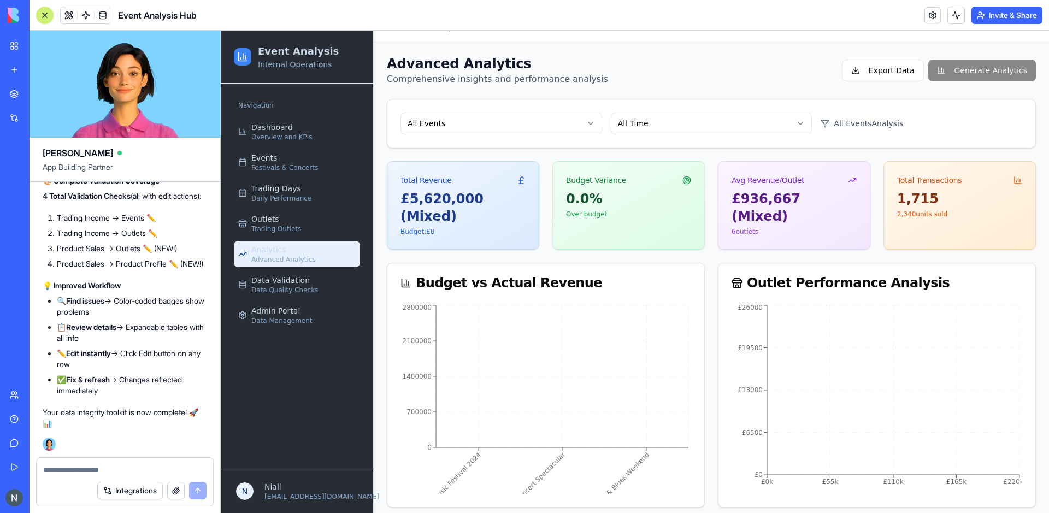
click at [287, 226] on span "Trading Outlets" at bounding box center [276, 229] width 50 height 9
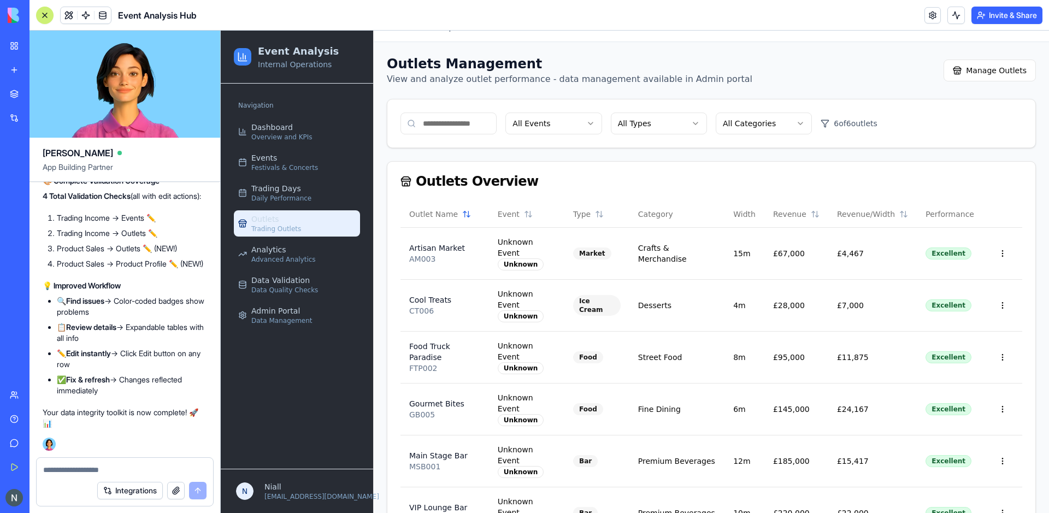
scroll to position [20, 0]
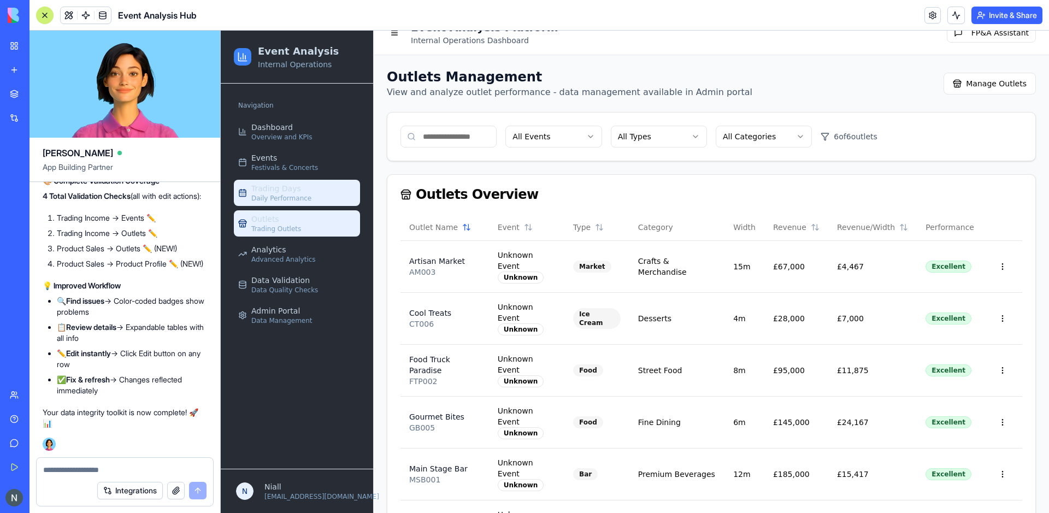
click at [280, 203] on link "Trading Days Daily Performance" at bounding box center [297, 193] width 126 height 26
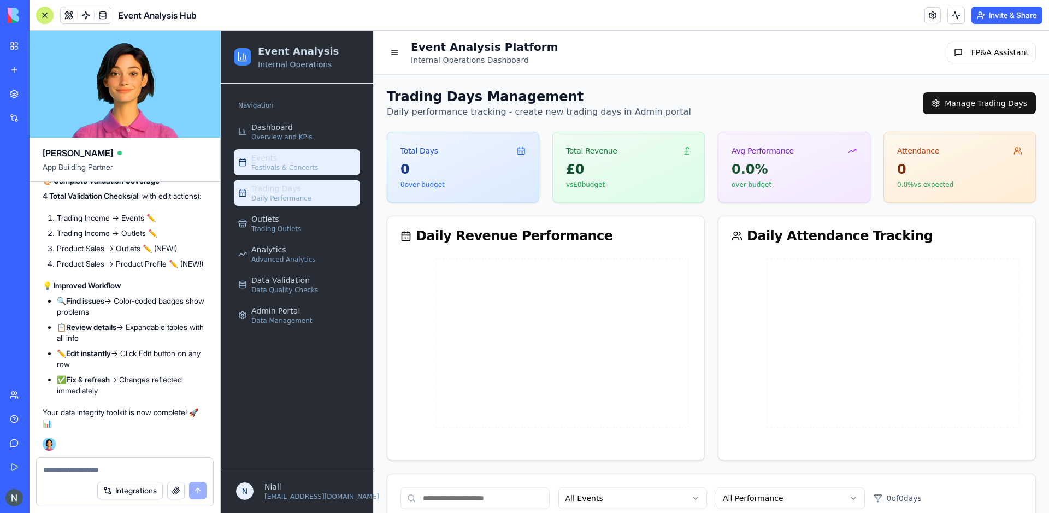
click at [301, 164] on span "Festivals & Concerts" at bounding box center [284, 167] width 67 height 9
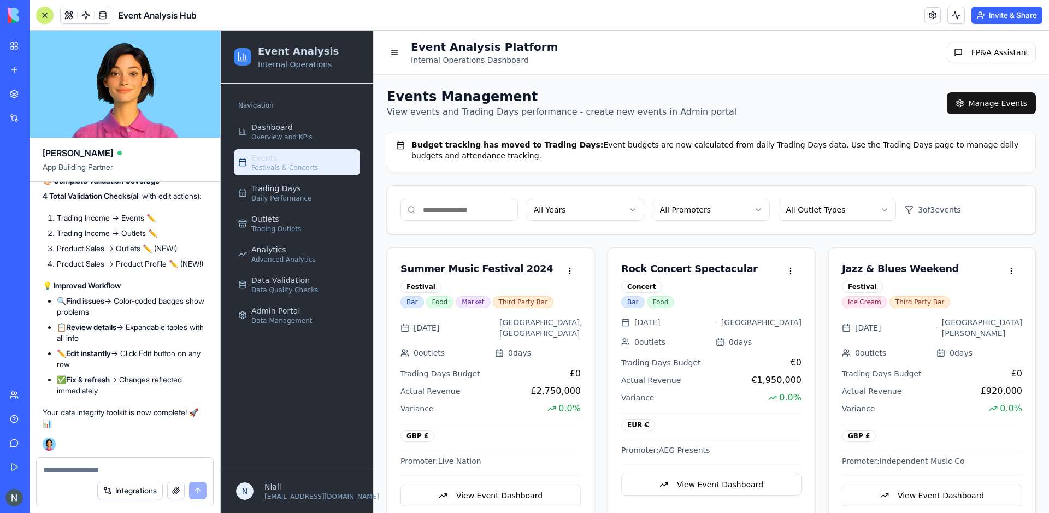
click at [46, 15] on div at bounding box center [44, 15] width 9 height 9
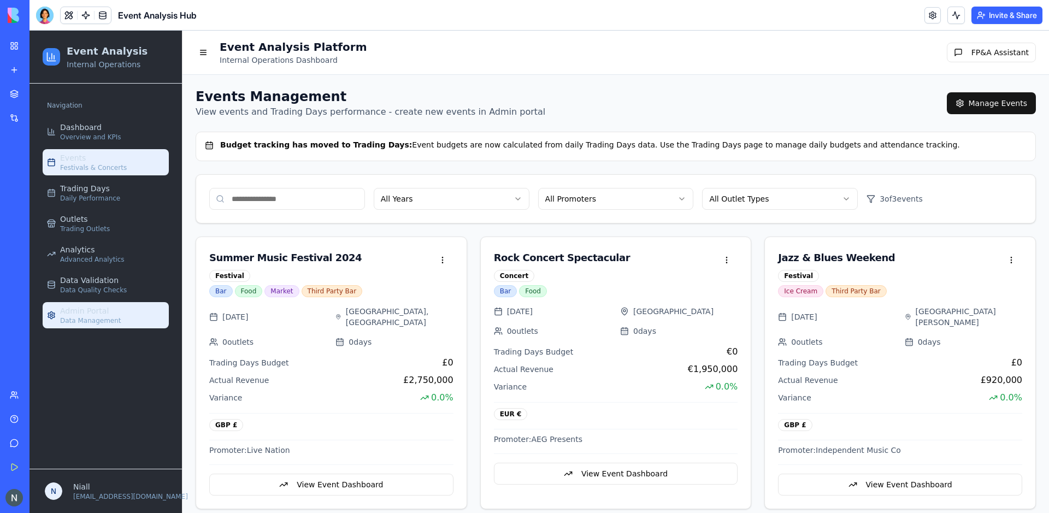
click at [70, 322] on span "Data Management" at bounding box center [90, 320] width 61 height 9
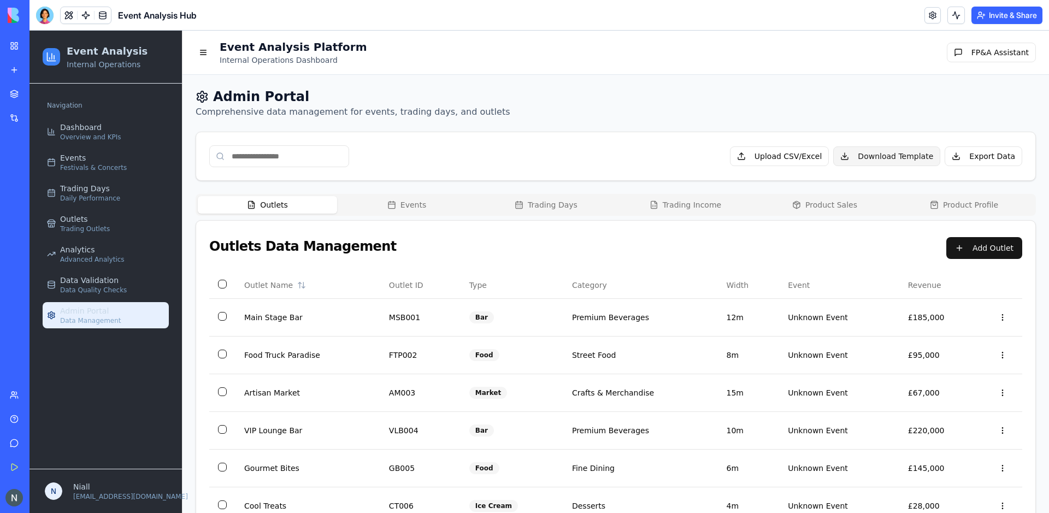
click at [887, 152] on button "Download Template" at bounding box center [886, 156] width 107 height 20
click at [441, 205] on button "Events" at bounding box center [406, 204] width 139 height 17
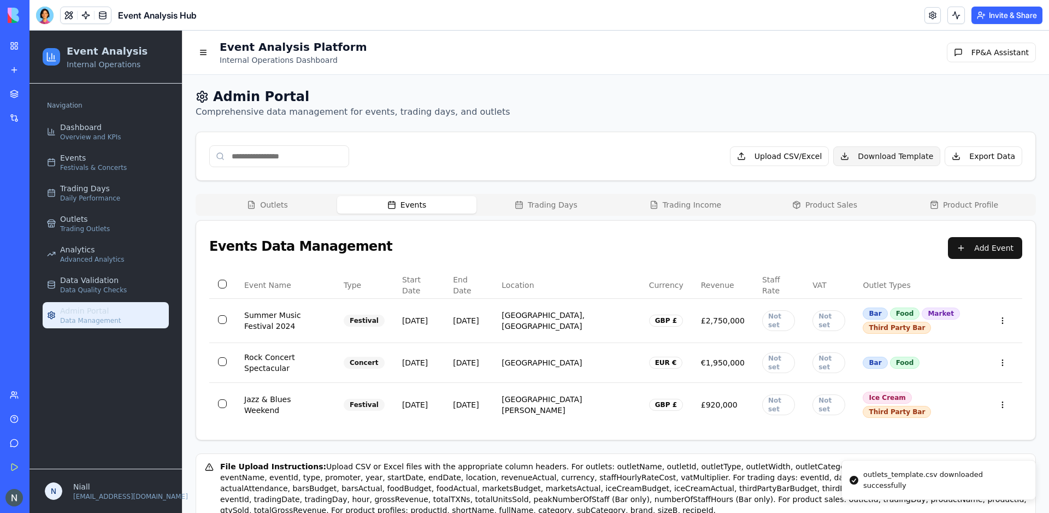
click at [898, 150] on button "Download Template" at bounding box center [886, 156] width 107 height 20
click at [534, 146] on div "Upload CSV/Excel Download Template Export Data" at bounding box center [615, 156] width 813 height 22
click at [550, 199] on button "Trading Days" at bounding box center [546, 204] width 139 height 17
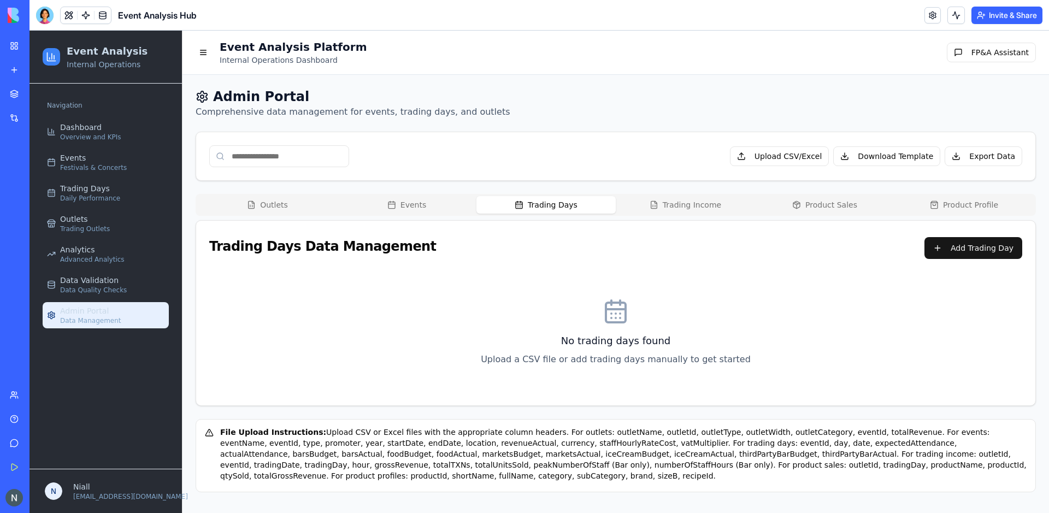
click at [654, 215] on div "Outlets Events Trading Days Trading Income Product Sales Product Profile" at bounding box center [616, 205] width 841 height 22
click at [660, 210] on button "Trading Income" at bounding box center [685, 204] width 139 height 17
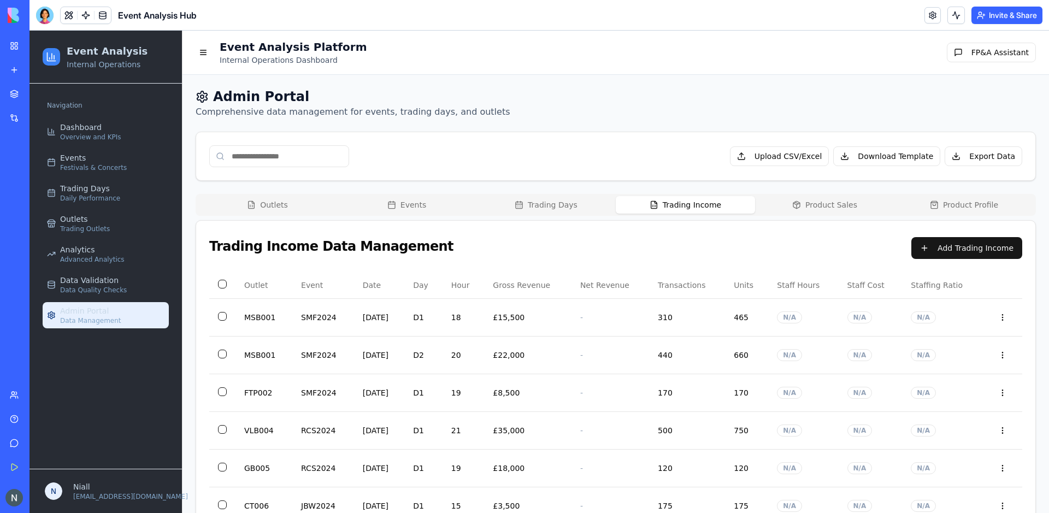
click at [804, 199] on button "Product Sales" at bounding box center [824, 204] width 139 height 17
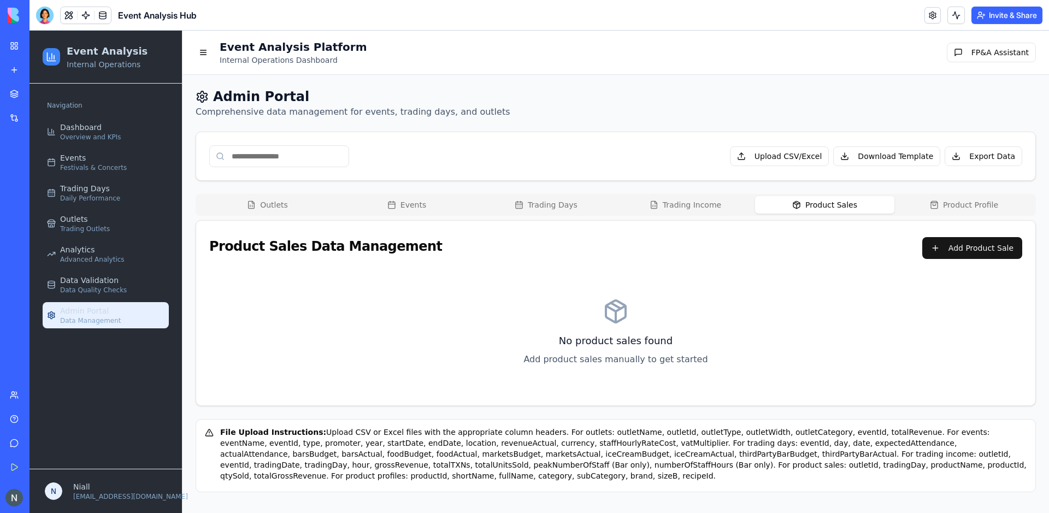
click at [959, 201] on button "Product Profile" at bounding box center [964, 204] width 139 height 17
click at [835, 204] on button "Product Sales" at bounding box center [824, 204] width 139 height 17
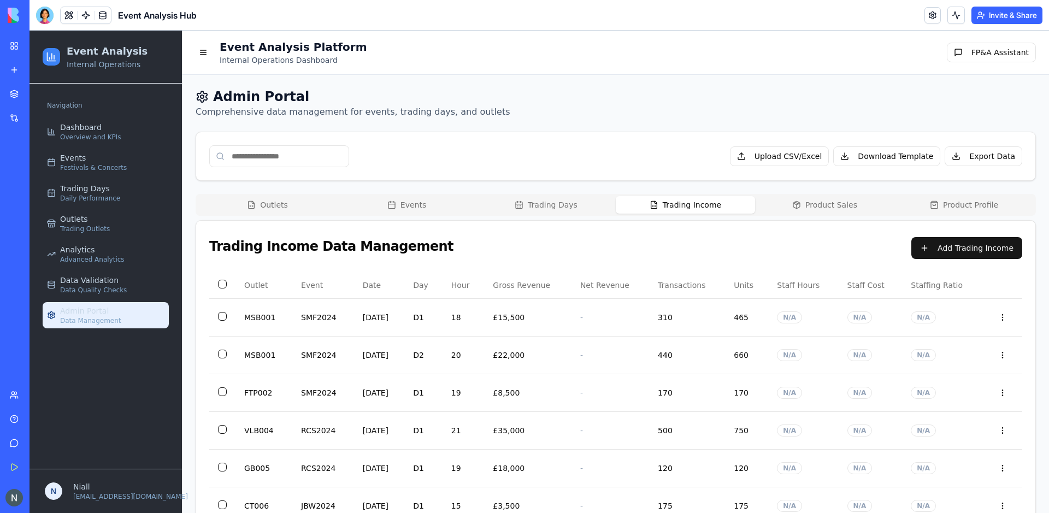
click at [695, 201] on button "Trading Income" at bounding box center [685, 204] width 139 height 17
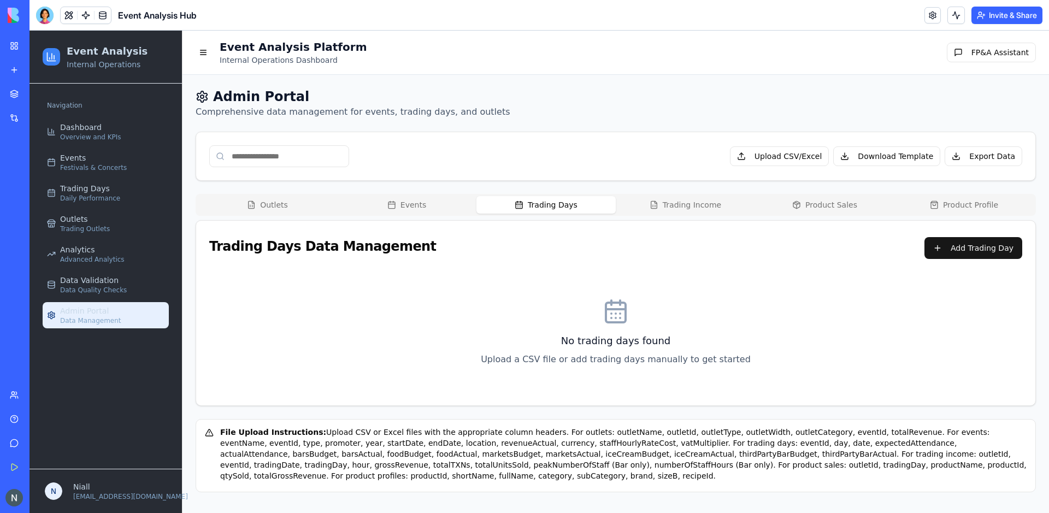
click at [548, 209] on button "Trading Days" at bounding box center [546, 204] width 139 height 17
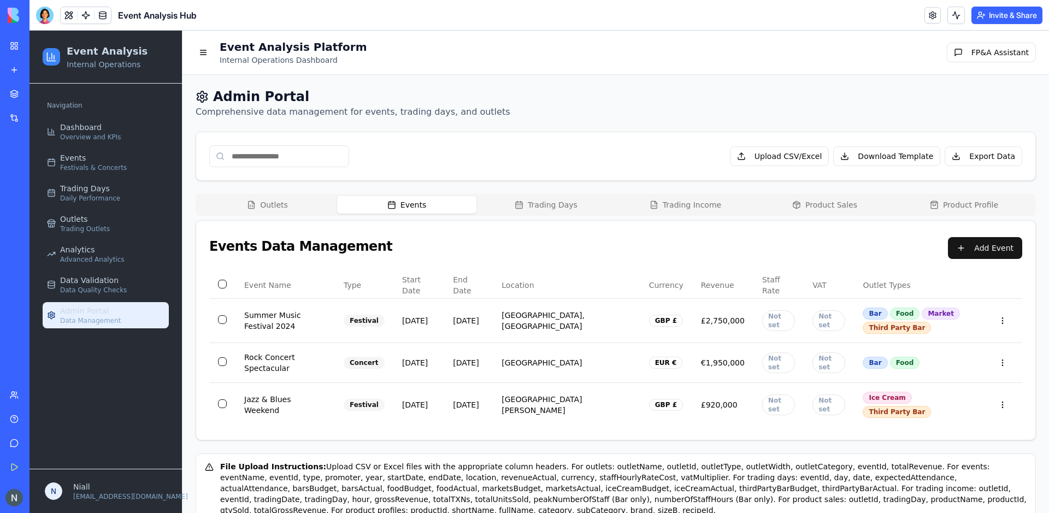
click at [402, 199] on button "Events" at bounding box center [406, 204] width 139 height 17
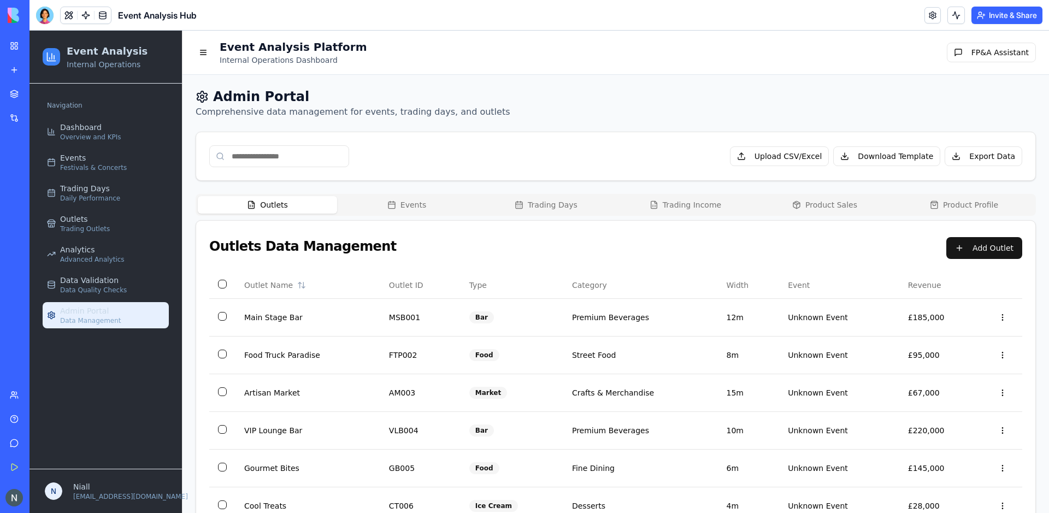
click at [289, 208] on button "Outlets" at bounding box center [267, 204] width 139 height 17
click at [93, 143] on link "Dashboard Overview and KPIs" at bounding box center [106, 132] width 126 height 26
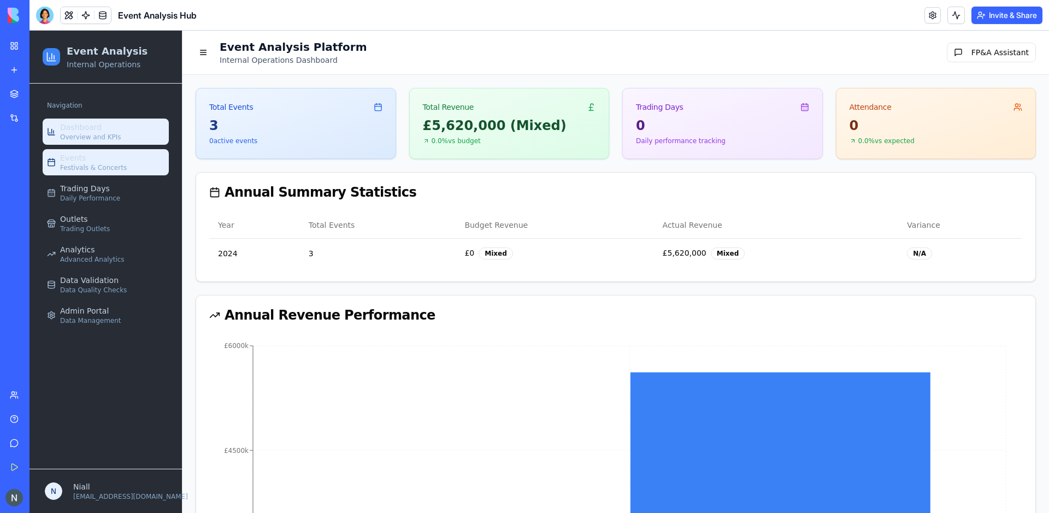
click at [92, 164] on span "Festivals & Concerts" at bounding box center [93, 167] width 67 height 9
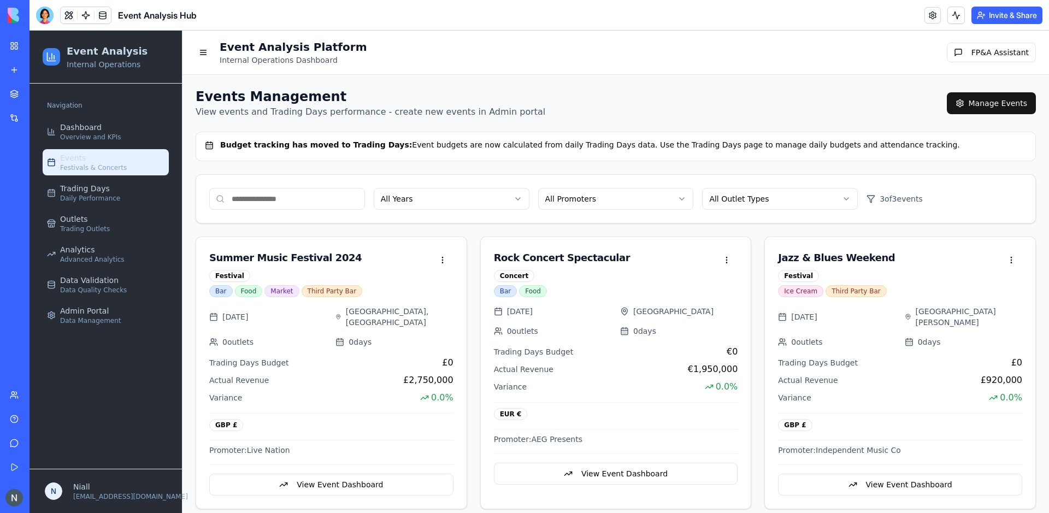
click at [47, 111] on link "Integrations" at bounding box center [25, 118] width 44 height 22
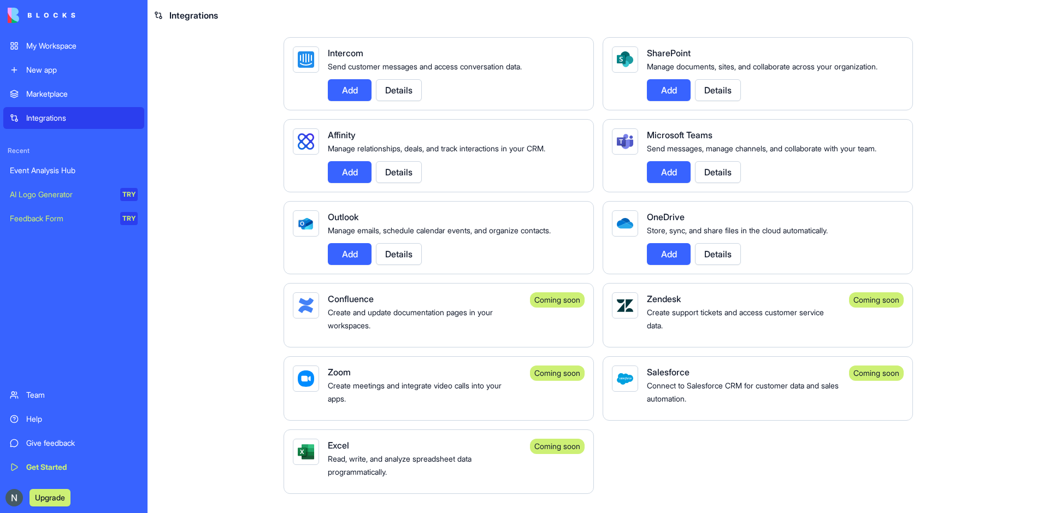
scroll to position [837, 0]
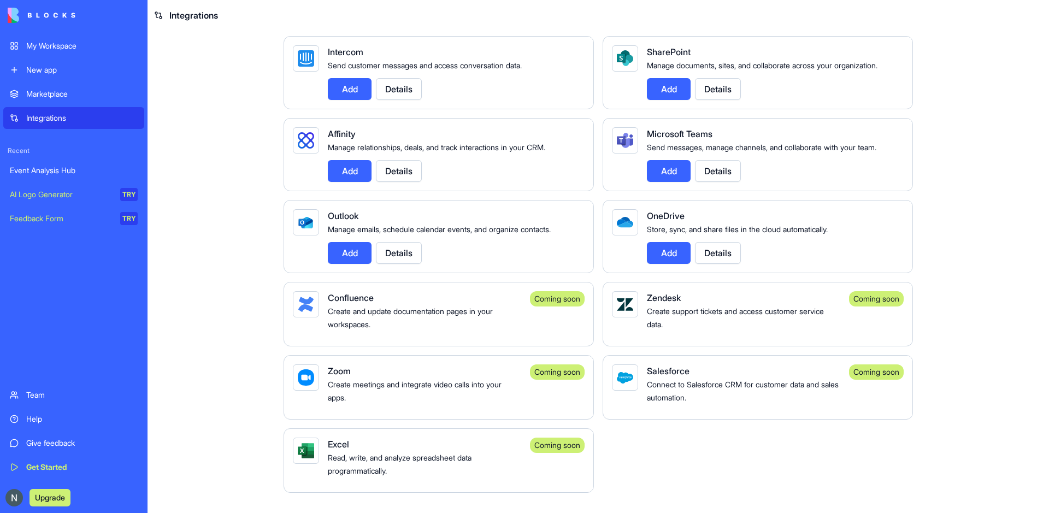
click at [722, 182] on button "Details" at bounding box center [718, 171] width 46 height 22
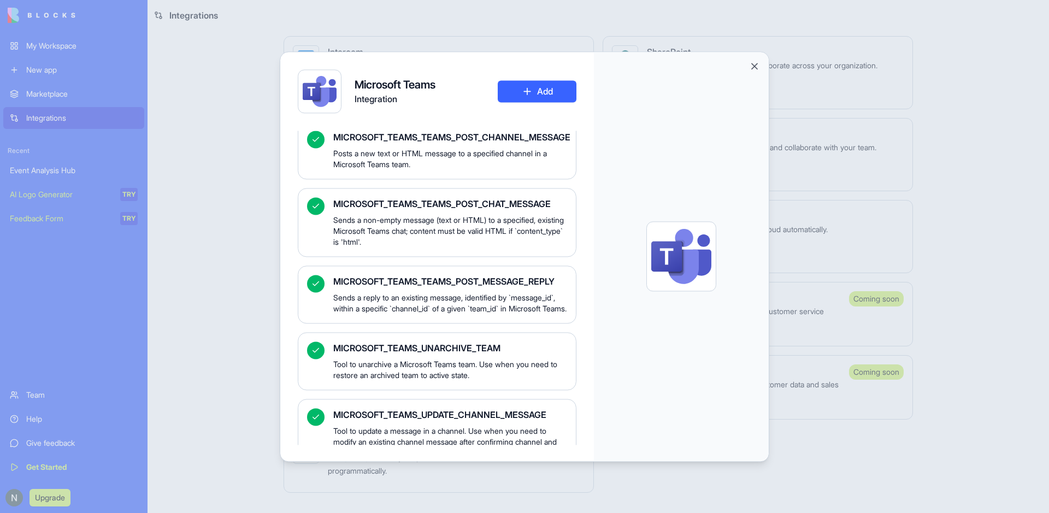
scroll to position [1828, 0]
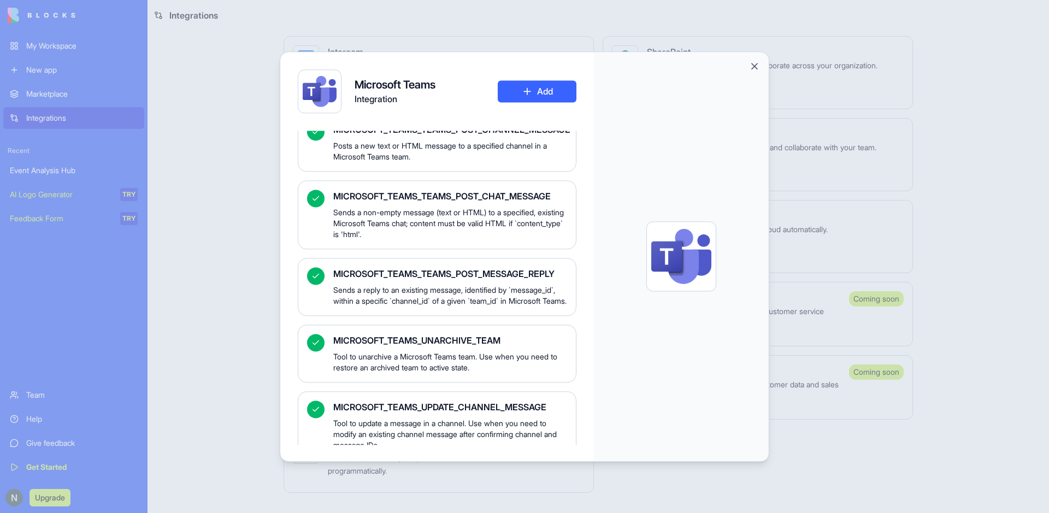
click at [755, 64] on div "Microsoft Teams Integration Add Connect Microsoft Teams to automate team commun…" at bounding box center [525, 256] width 490 height 410
click at [753, 66] on button "Close" at bounding box center [754, 66] width 11 height 11
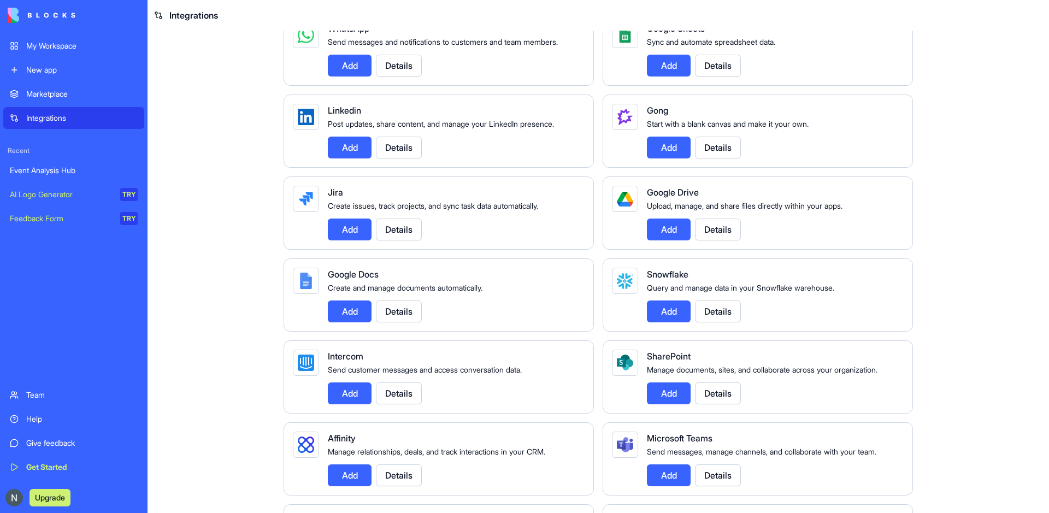
scroll to position [532, 0]
click at [718, 405] on button "Details" at bounding box center [718, 394] width 46 height 22
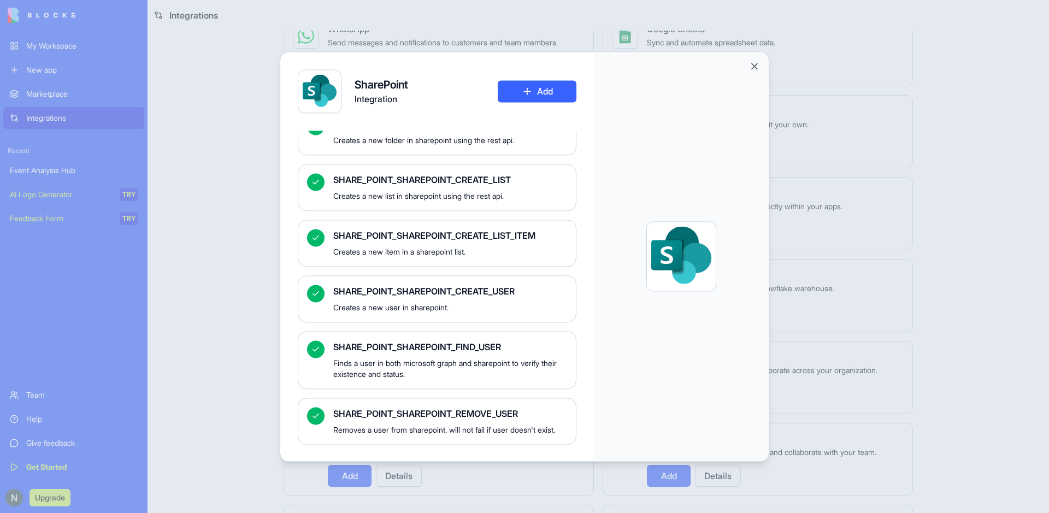
scroll to position [0, 0]
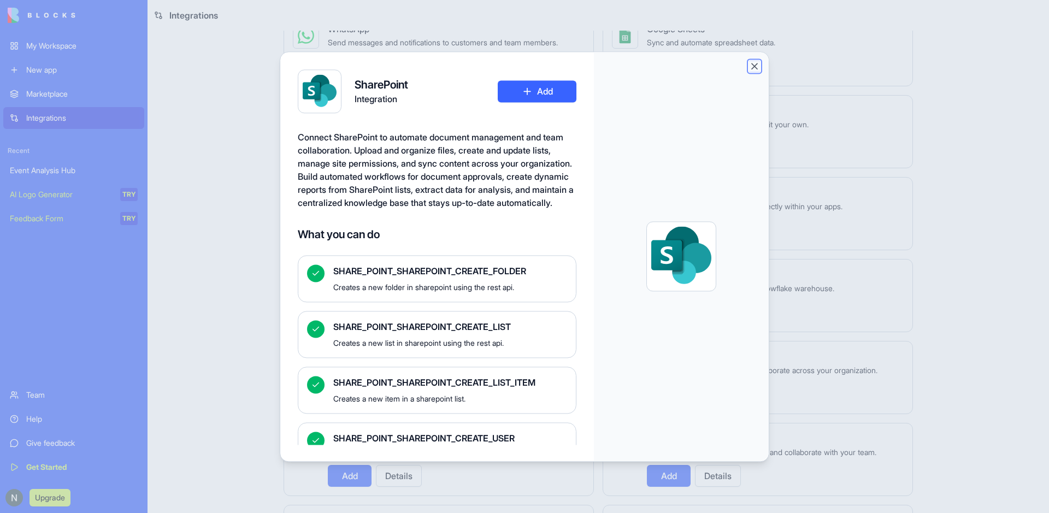
click at [752, 66] on button "Close" at bounding box center [754, 66] width 11 height 11
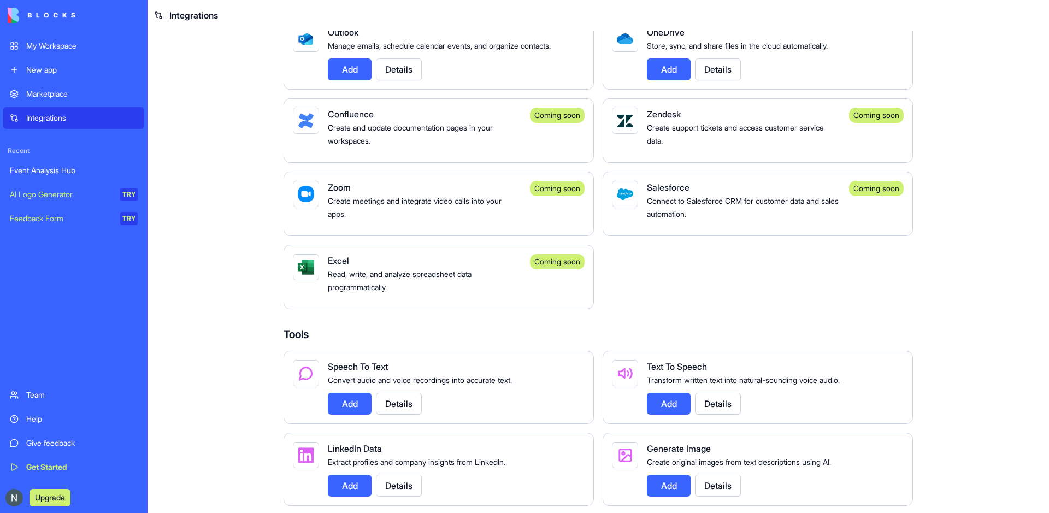
scroll to position [972, 0]
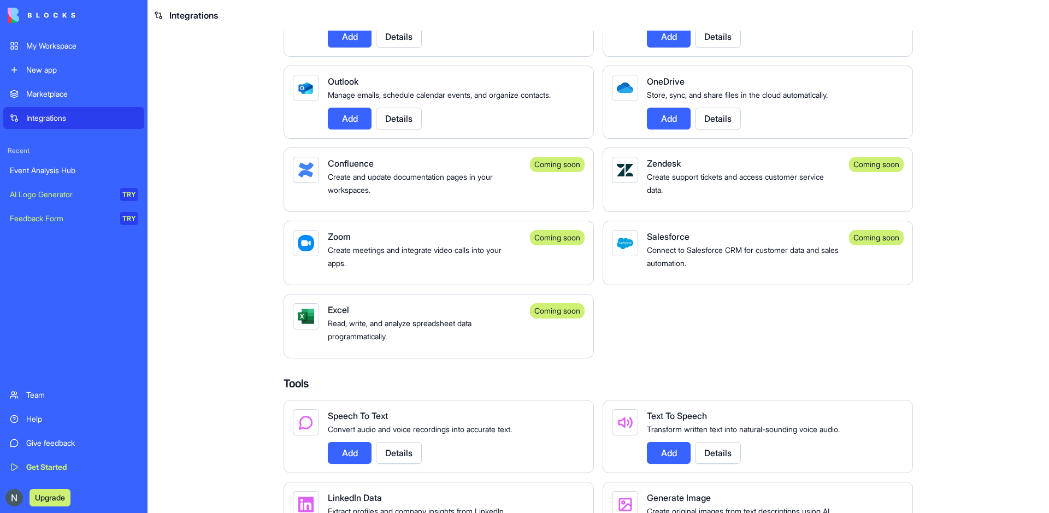
click at [728, 130] on button "Details" at bounding box center [718, 119] width 46 height 22
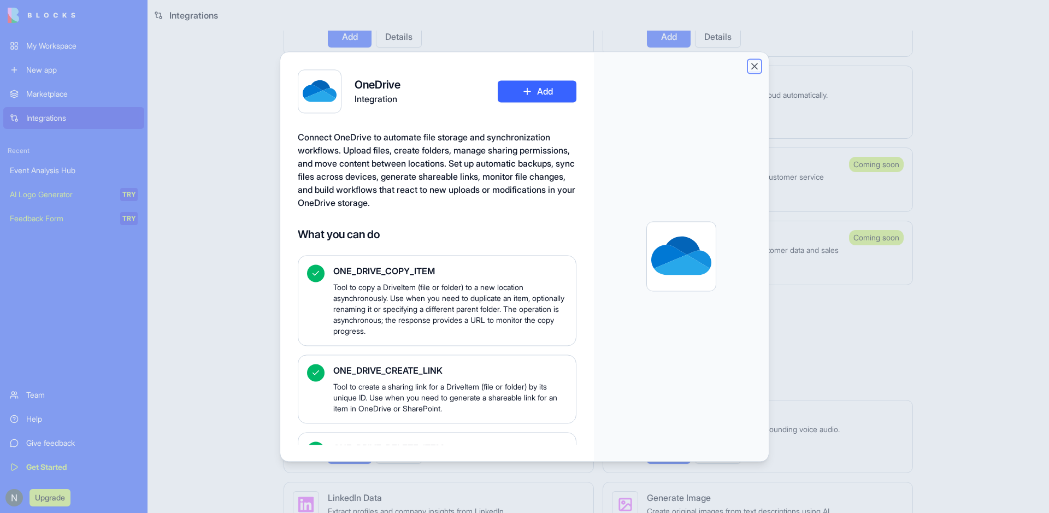
click at [757, 67] on button "Close" at bounding box center [754, 66] width 11 height 11
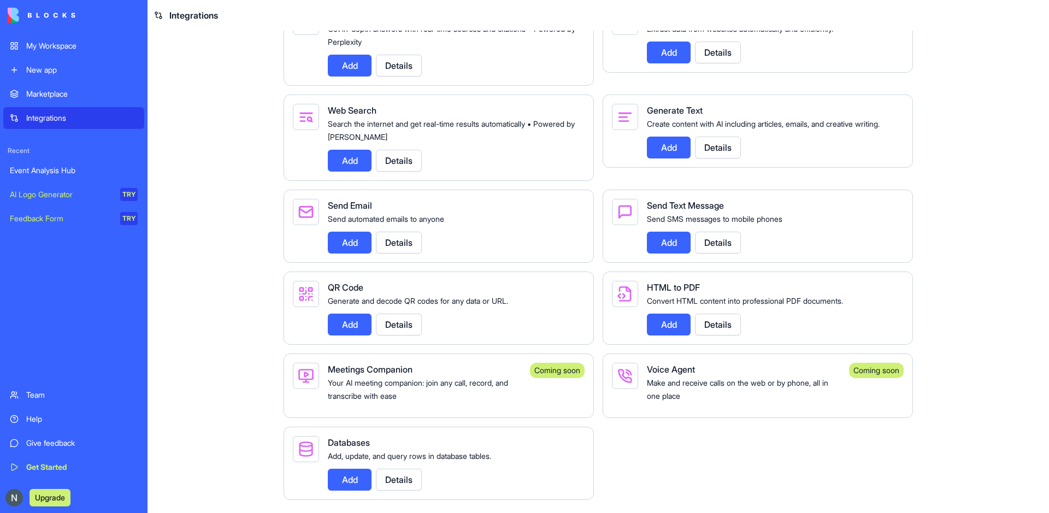
scroll to position [1541, 0]
click at [728, 324] on button "Details" at bounding box center [718, 325] width 46 height 22
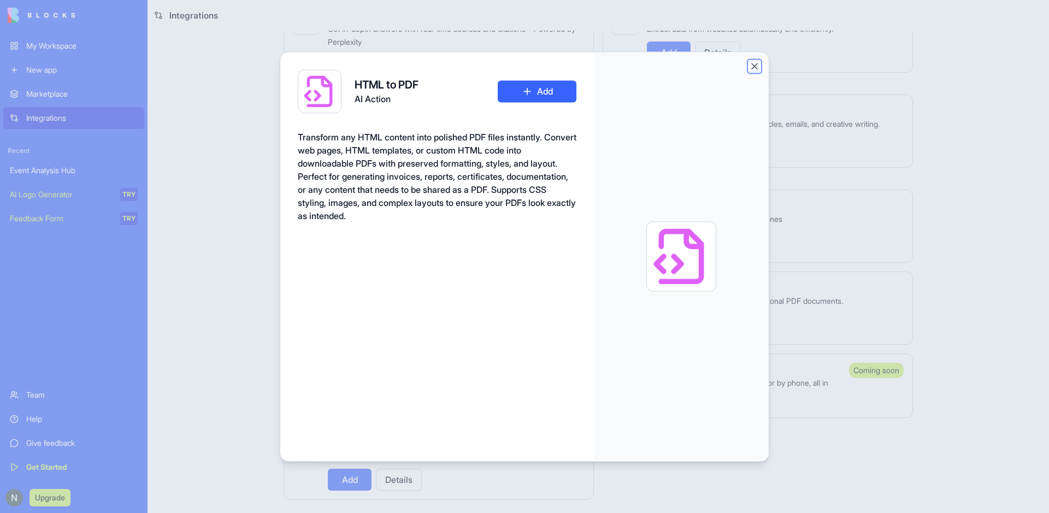
click at [753, 67] on button "Close" at bounding box center [754, 66] width 11 height 11
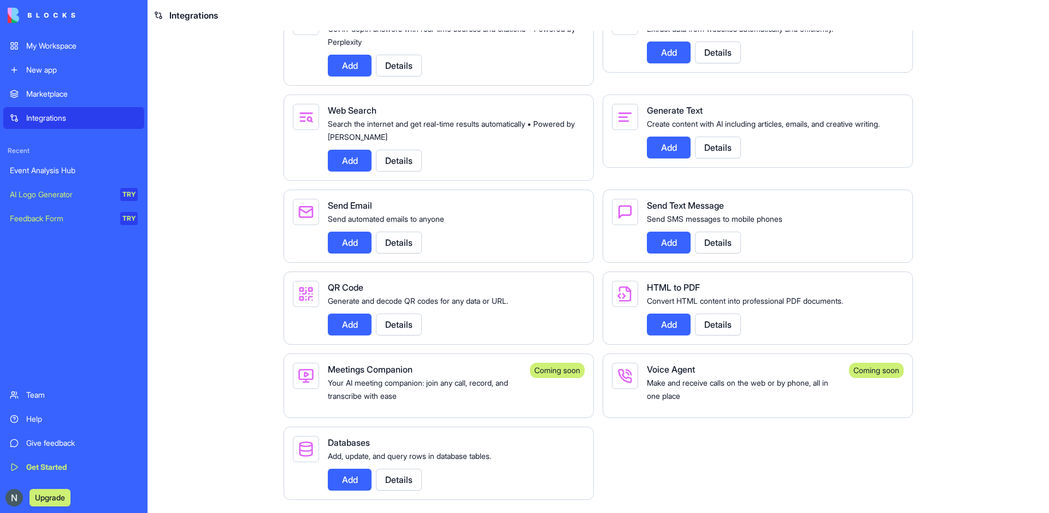
scroll to position [1549, 0]
click at [63, 44] on div "My Workspace" at bounding box center [81, 45] width 111 height 11
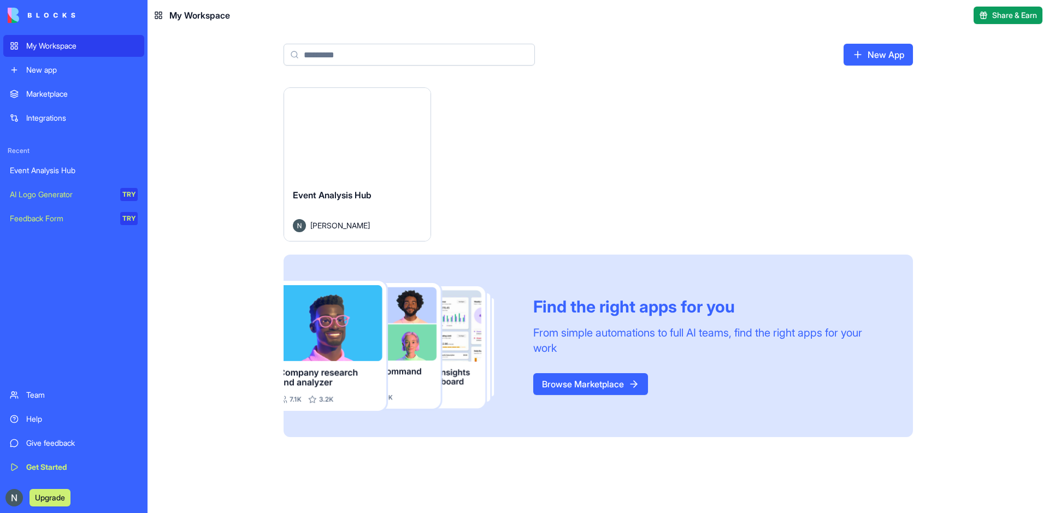
click at [316, 202] on div "Event Analysis Hub" at bounding box center [357, 204] width 129 height 31
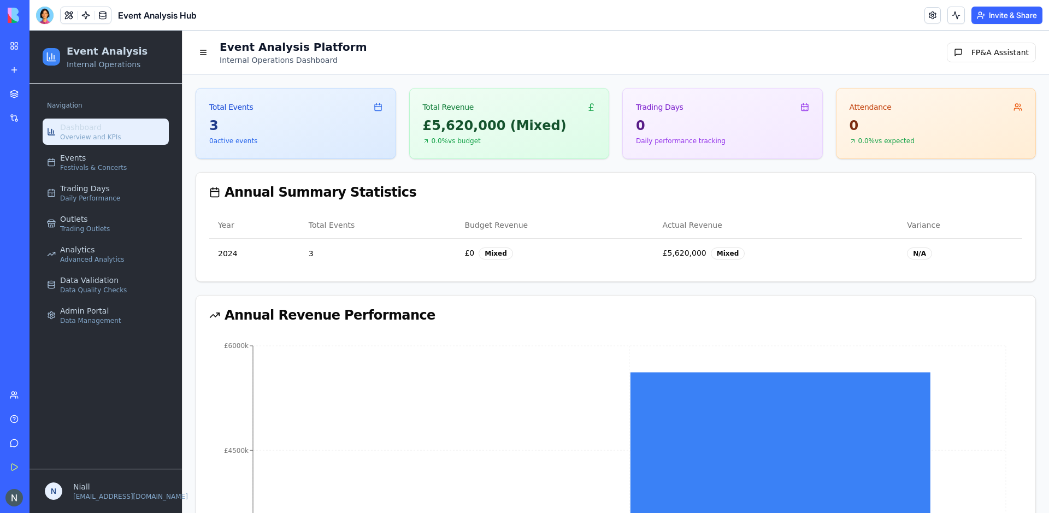
click at [43, 412] on link "Help" at bounding box center [25, 419] width 44 height 22
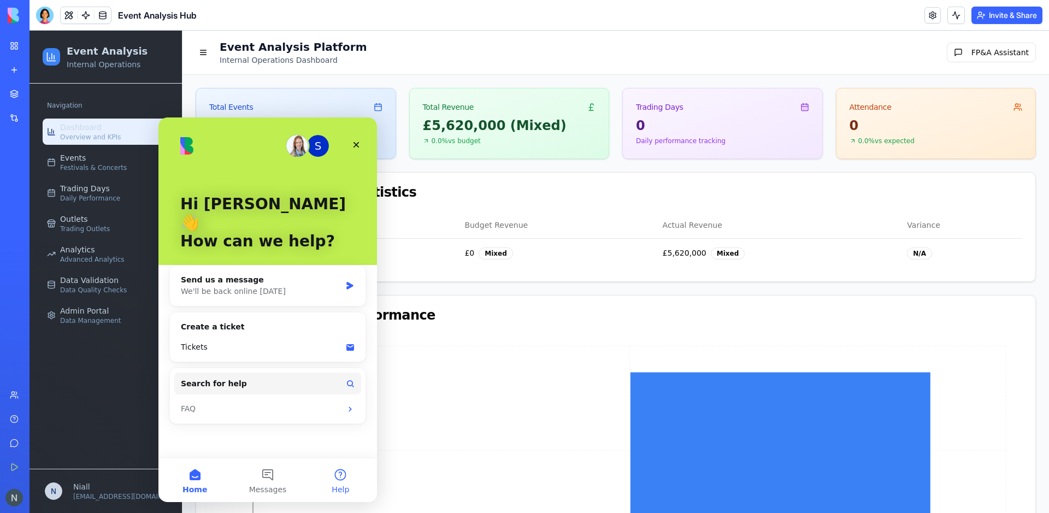
click at [359, 488] on button "Help" at bounding box center [340, 481] width 73 height 44
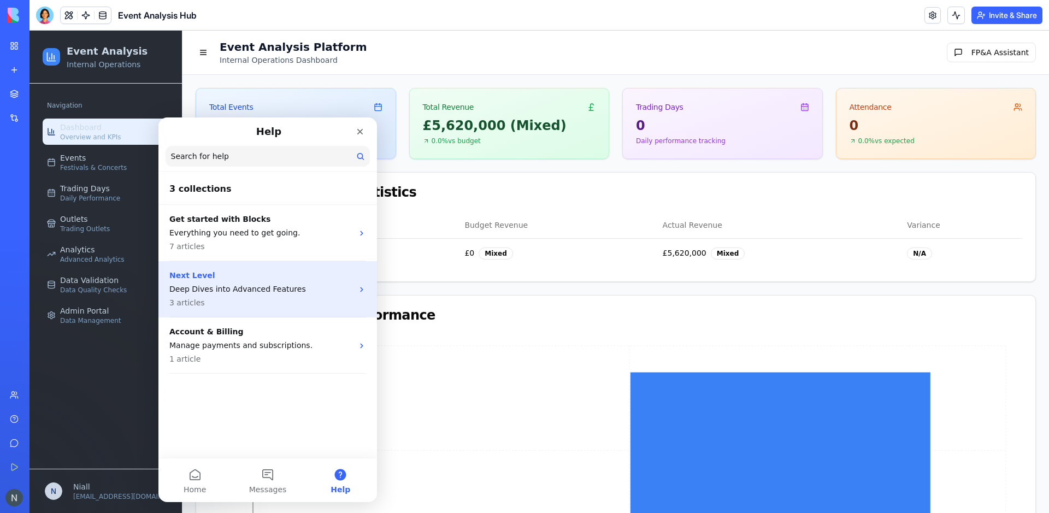
click at [326, 289] on p "Deep Dives into Advanced Features" at bounding box center [261, 289] width 184 height 11
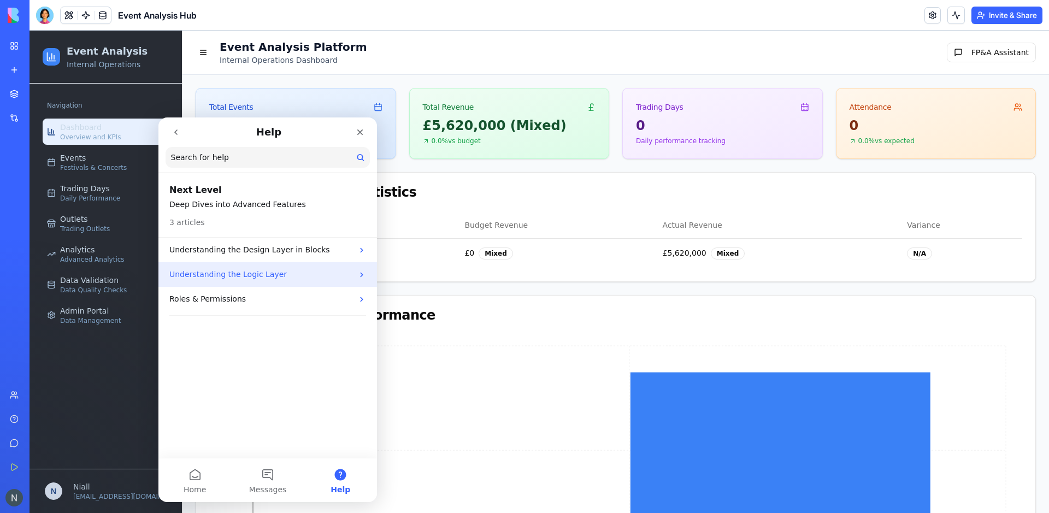
click at [339, 274] on p "Understanding the Logic Layer" at bounding box center [261, 274] width 184 height 11
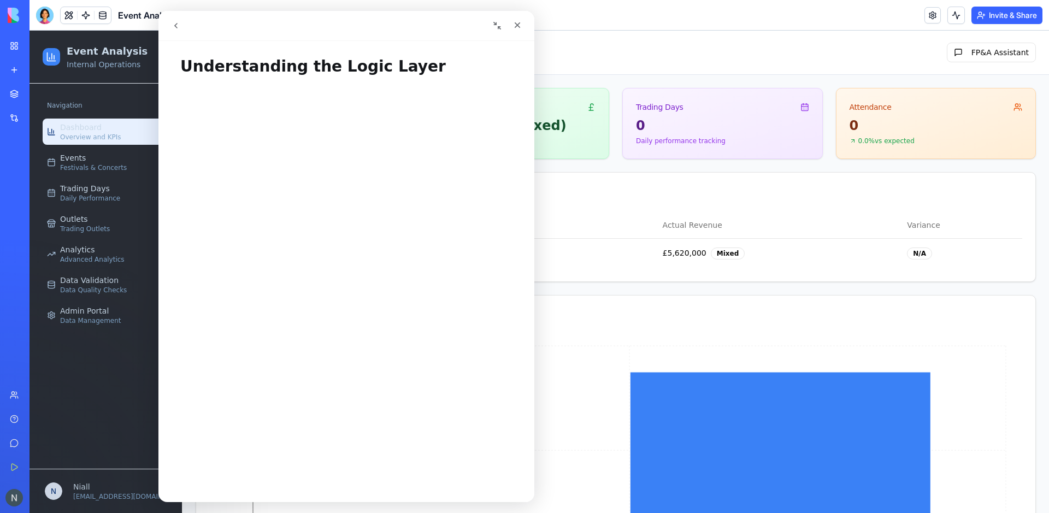
click at [501, 24] on icon "Collapse window" at bounding box center [497, 25] width 9 height 9
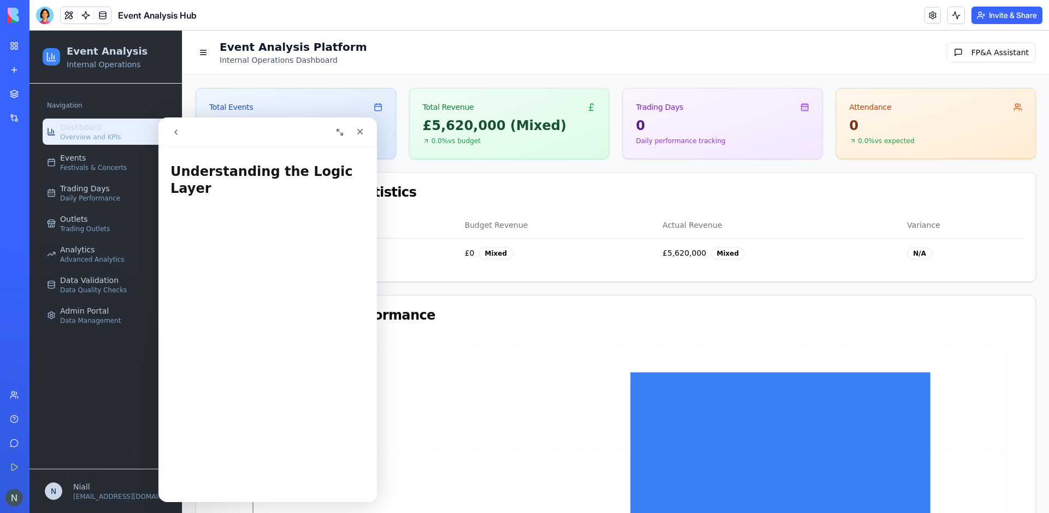
click at [332, 130] on button "Expand window" at bounding box center [340, 132] width 21 height 21
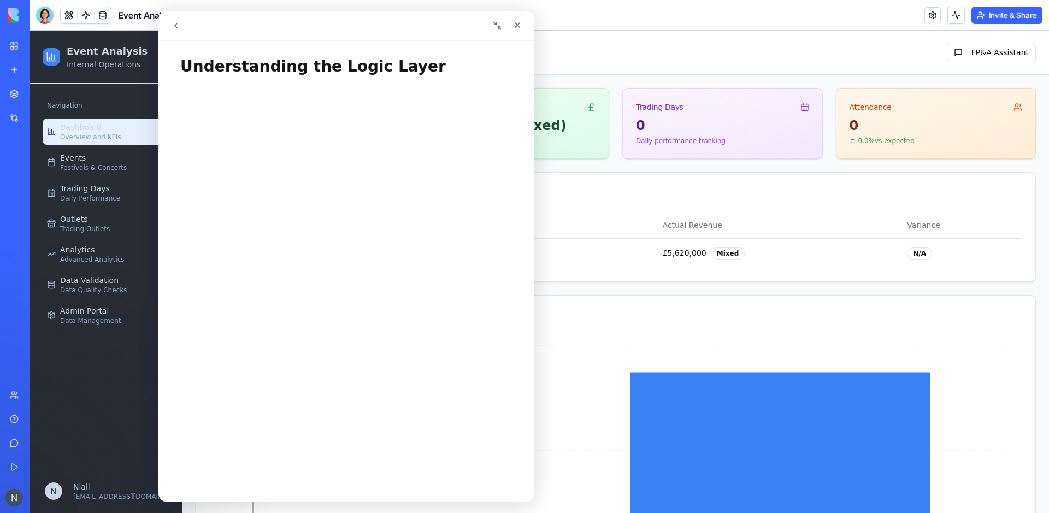
click at [181, 29] on button "go back" at bounding box center [176, 25] width 21 height 21
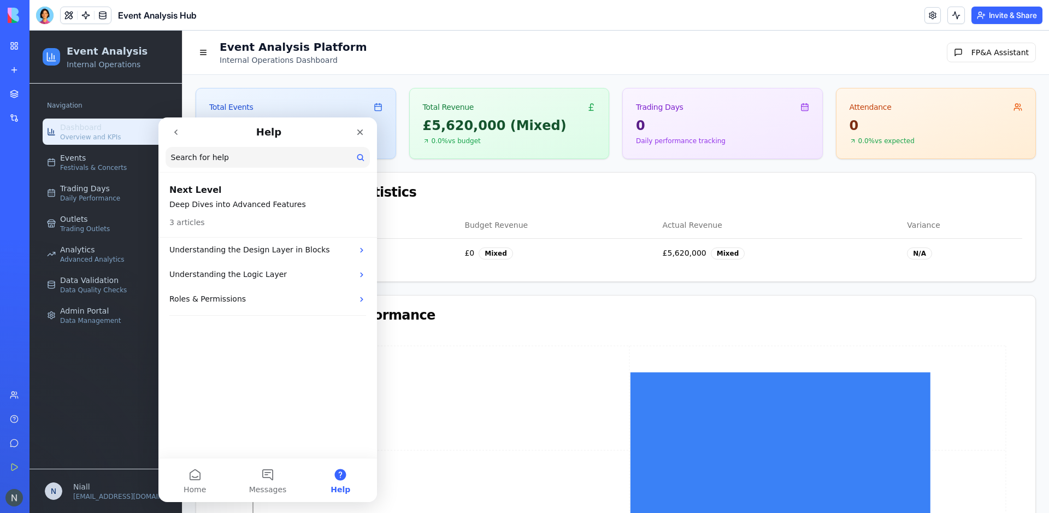
click at [174, 138] on button "go back" at bounding box center [176, 132] width 21 height 21
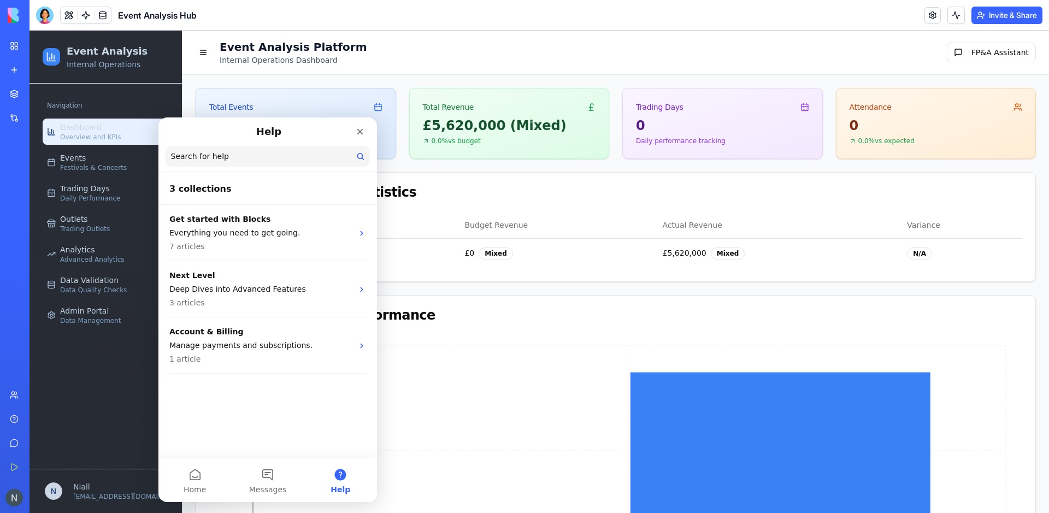
click at [13, 14] on img at bounding box center [42, 15] width 68 height 15
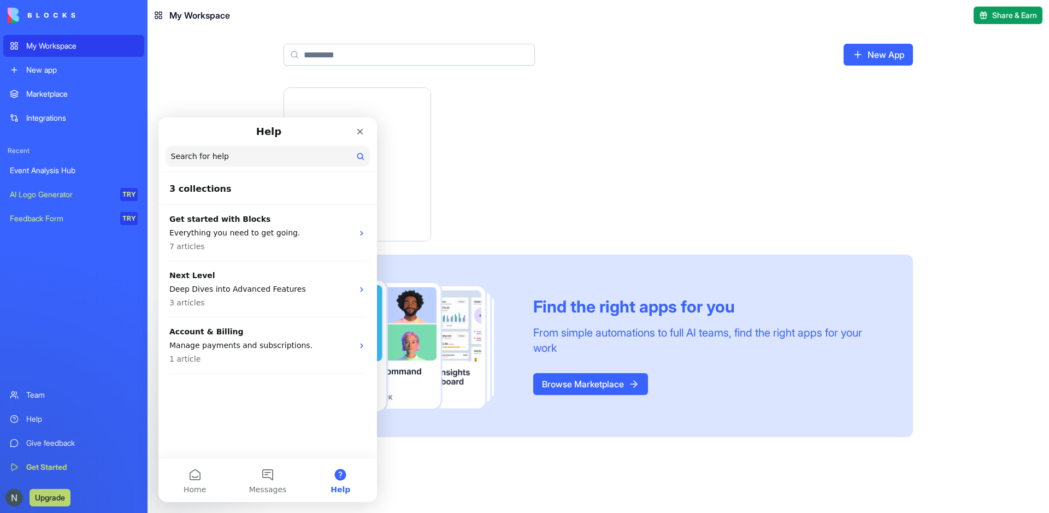
click at [498, 451] on div "Launch Event Analysis Hub Niall Moen Find the right apps for you From simple au…" at bounding box center [599, 300] width 902 height 426
click at [367, 135] on div "Close" at bounding box center [360, 132] width 20 height 20
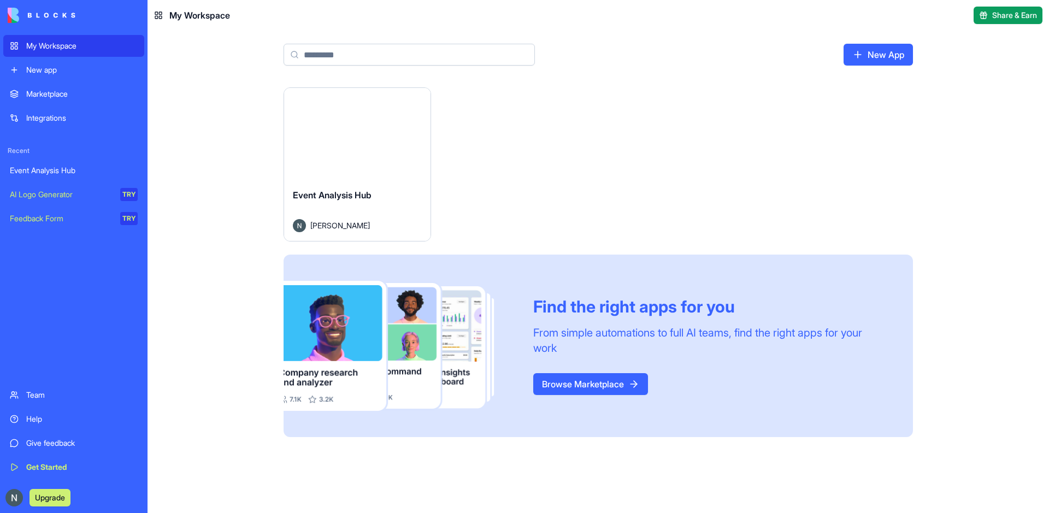
click at [43, 466] on div "Get Started" at bounding box center [81, 467] width 111 height 11
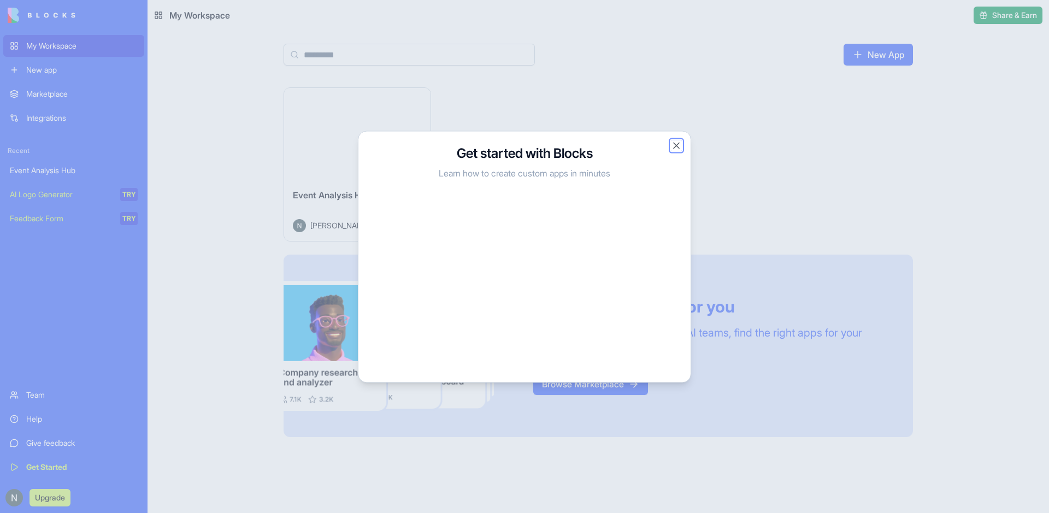
click at [676, 144] on button "Close" at bounding box center [676, 145] width 11 height 11
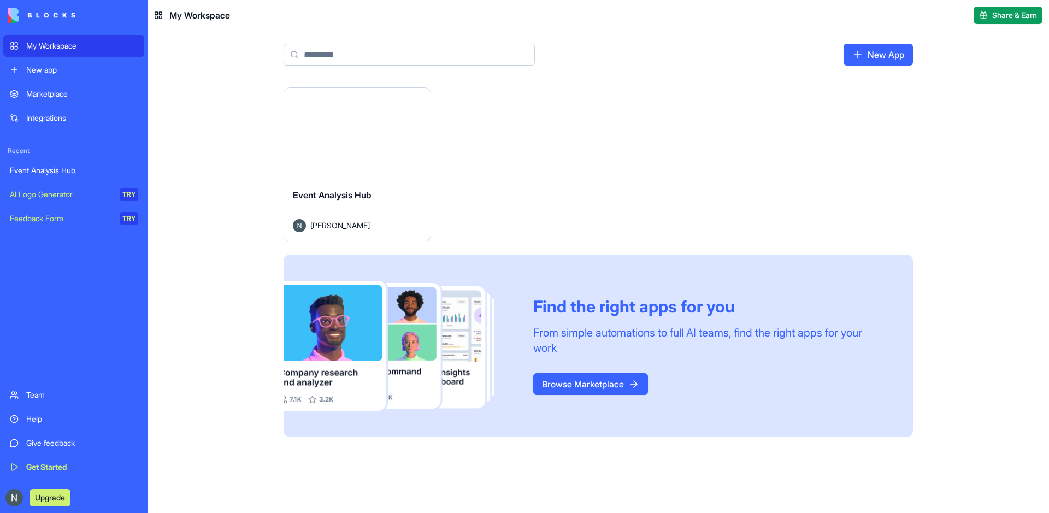
click at [47, 415] on div "Help" at bounding box center [81, 419] width 111 height 11
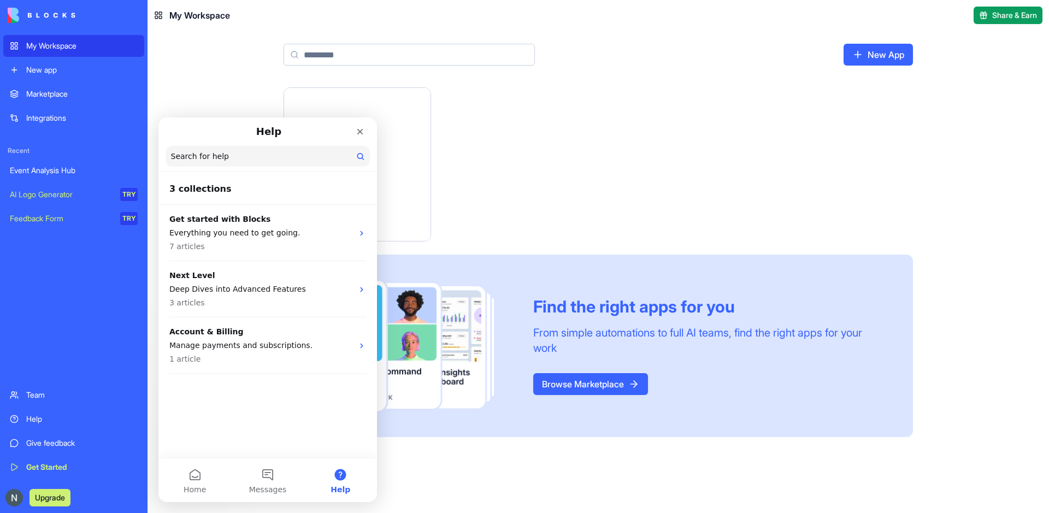
click at [47, 415] on div "Help" at bounding box center [81, 419] width 111 height 11
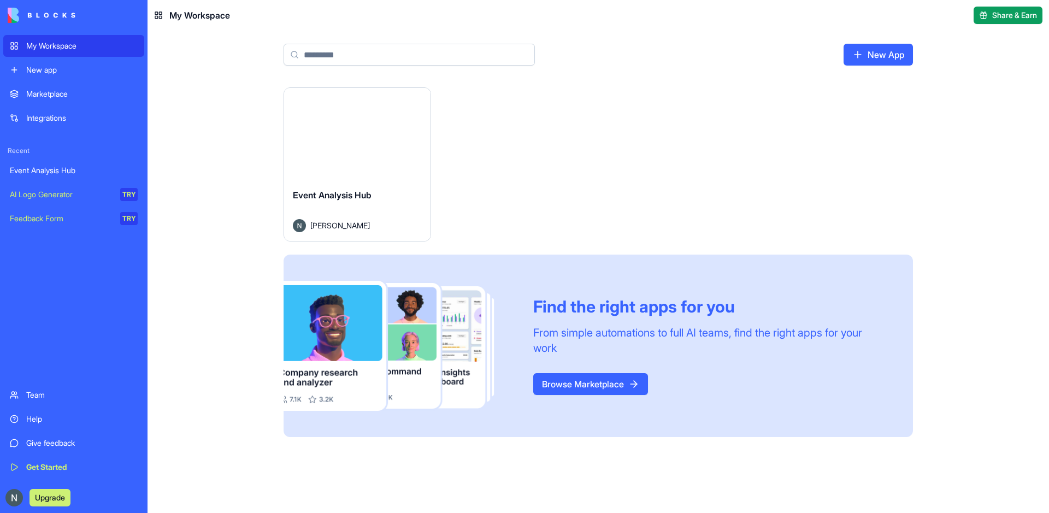
click at [49, 419] on div "Help" at bounding box center [81, 419] width 111 height 11
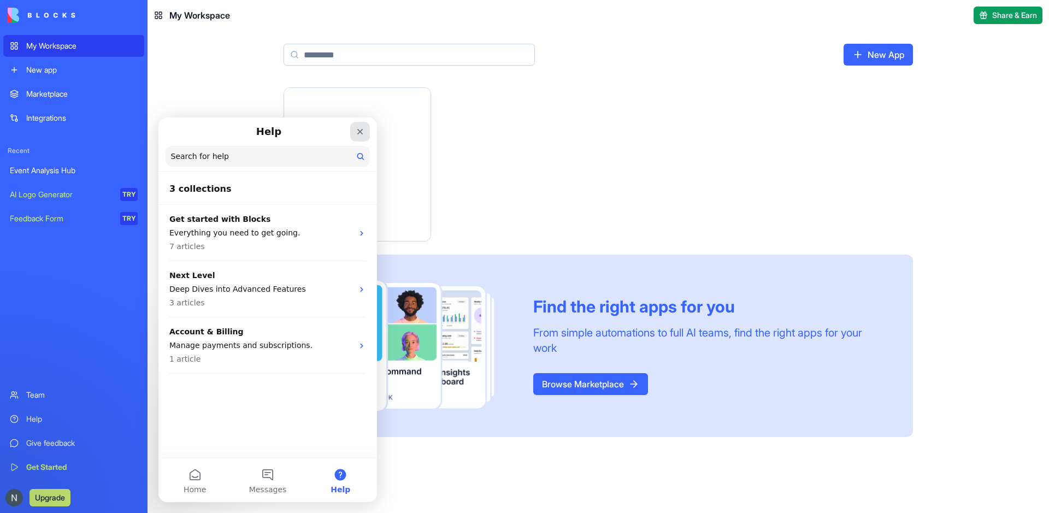
click at [359, 136] on icon "Close" at bounding box center [360, 131] width 9 height 9
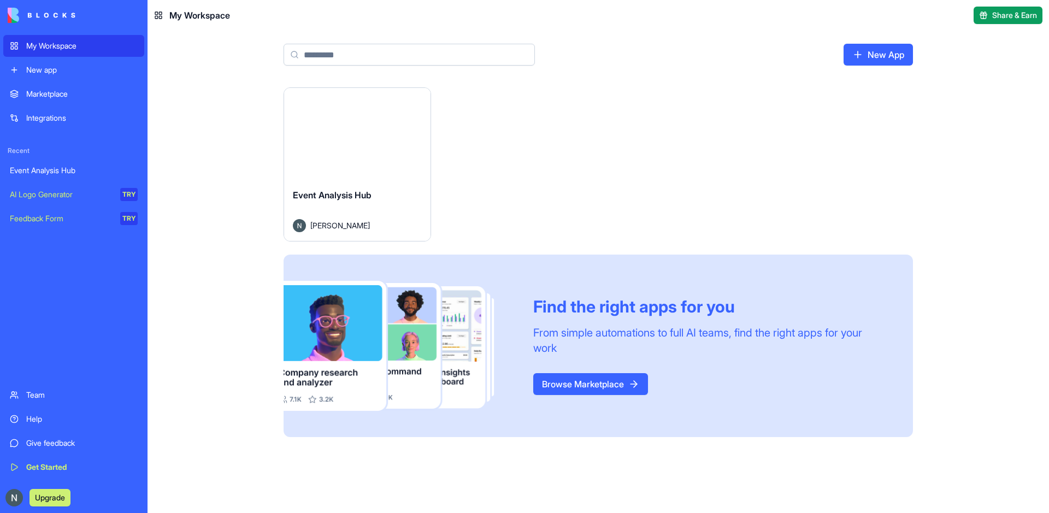
click at [365, 179] on div "Launch" at bounding box center [357, 134] width 146 height 92
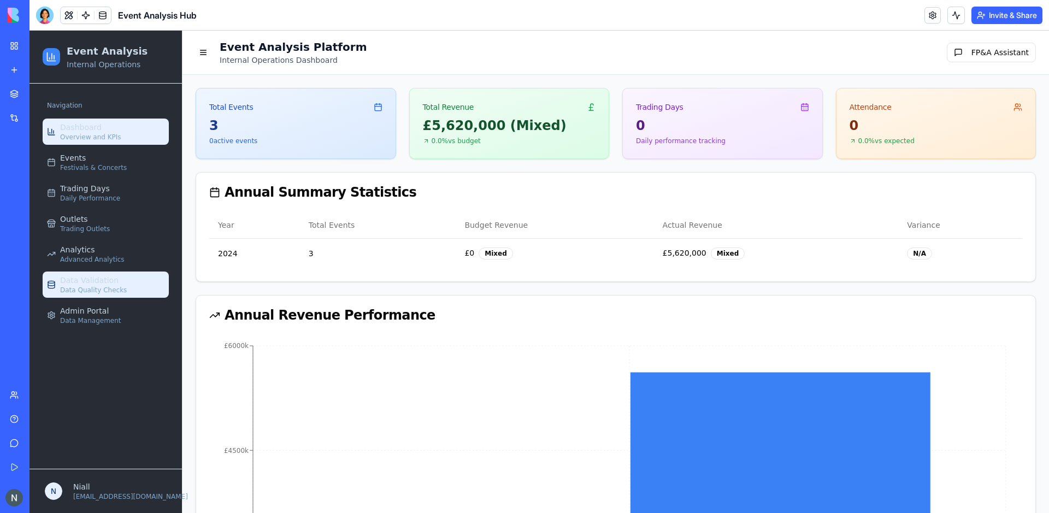
click at [99, 286] on span "Data Quality Checks" at bounding box center [93, 290] width 67 height 9
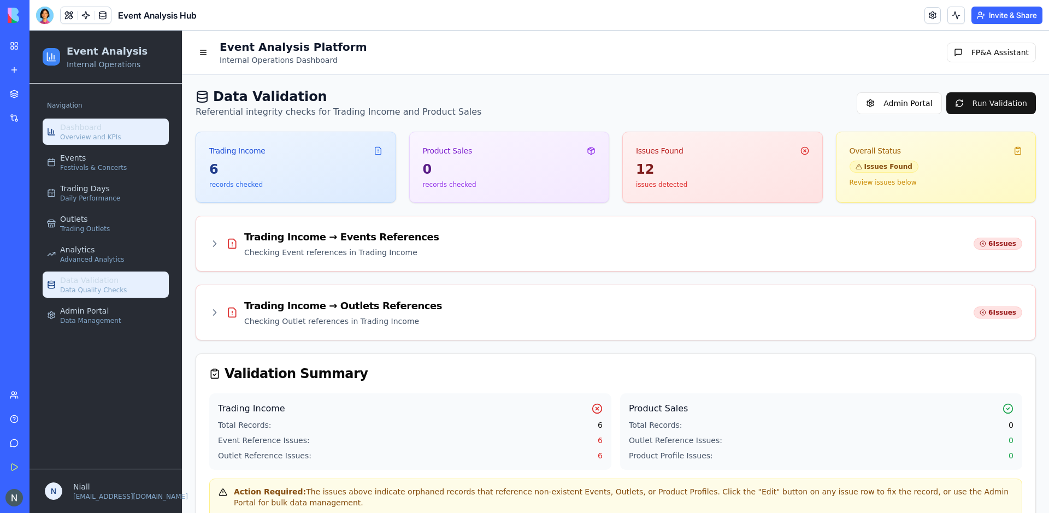
click at [72, 125] on span "Dashboard" at bounding box center [81, 127] width 42 height 11
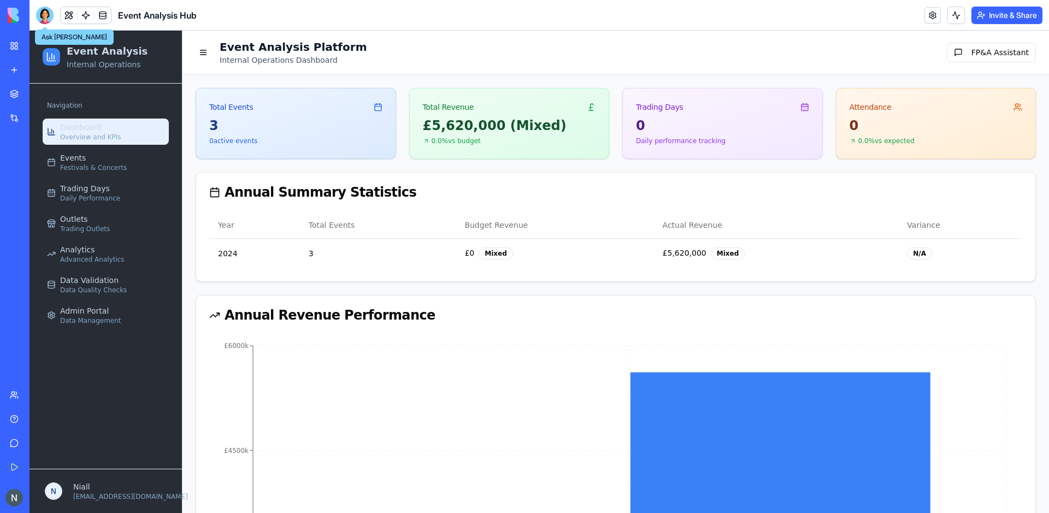
click at [48, 9] on div at bounding box center [44, 15] width 17 height 17
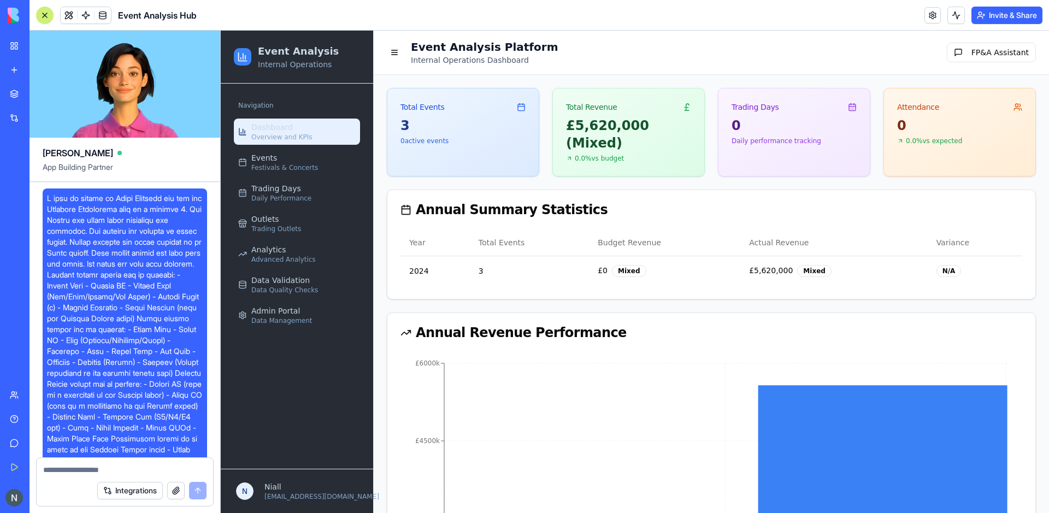
scroll to position [37406, 0]
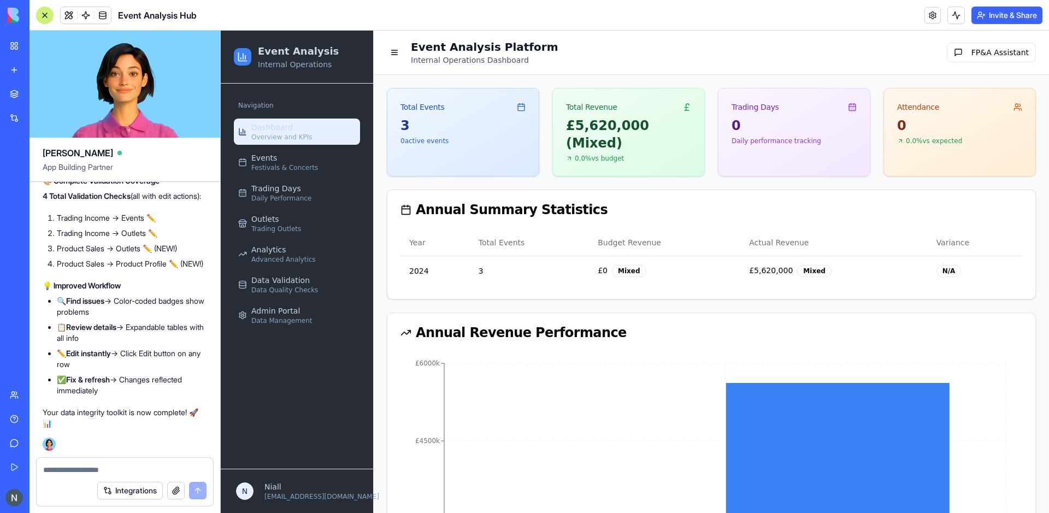
click at [104, 471] on textarea at bounding box center [124, 470] width 163 height 11
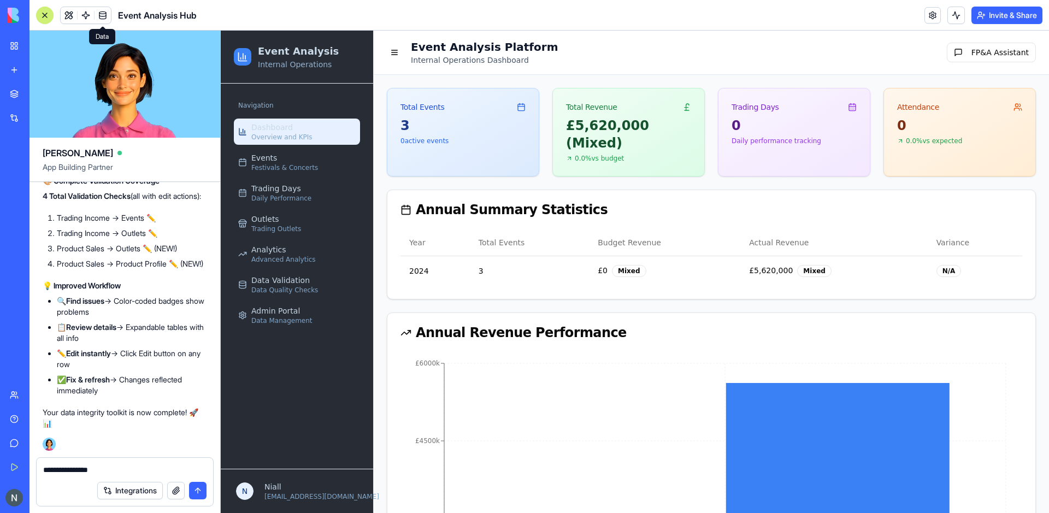
click at [100, 8] on link at bounding box center [103, 15] width 16 height 16
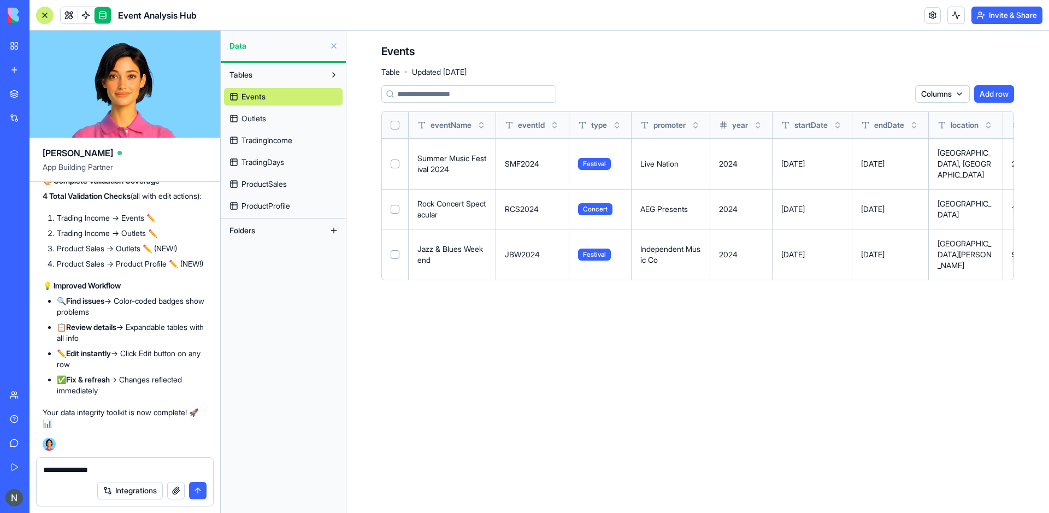
click at [124, 472] on textarea "**********" at bounding box center [124, 470] width 163 height 11
type textarea "**********"
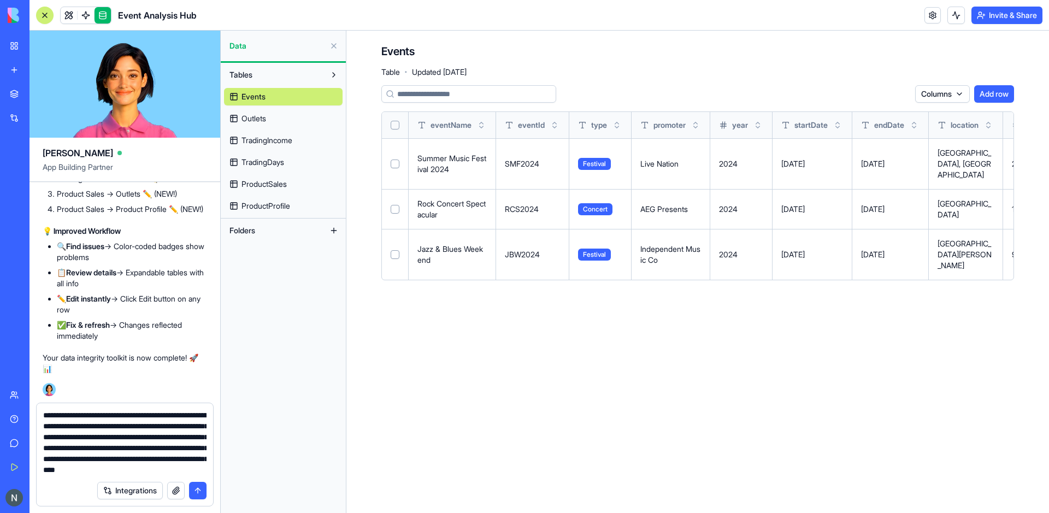
scroll to position [21, 0]
type textarea "**********"
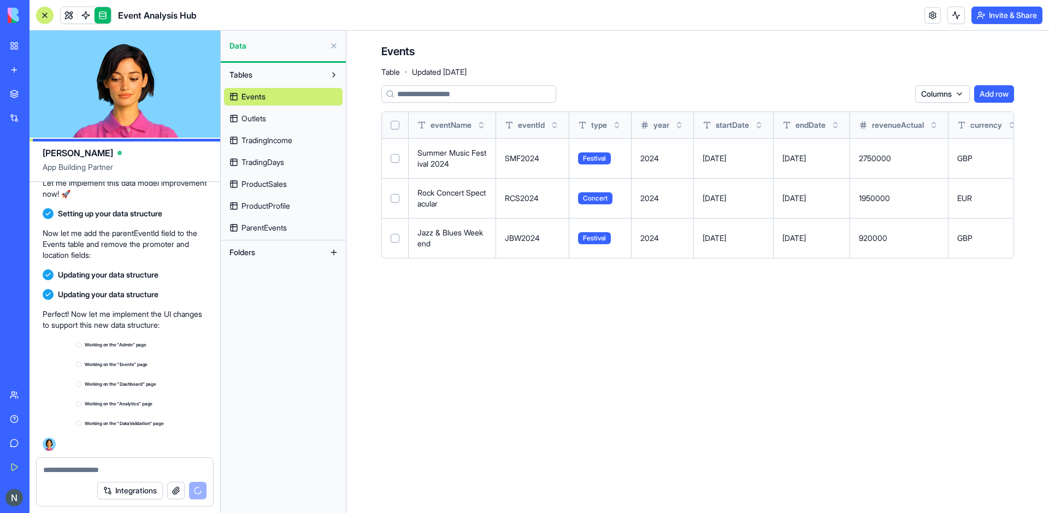
scroll to position [38261, 0]
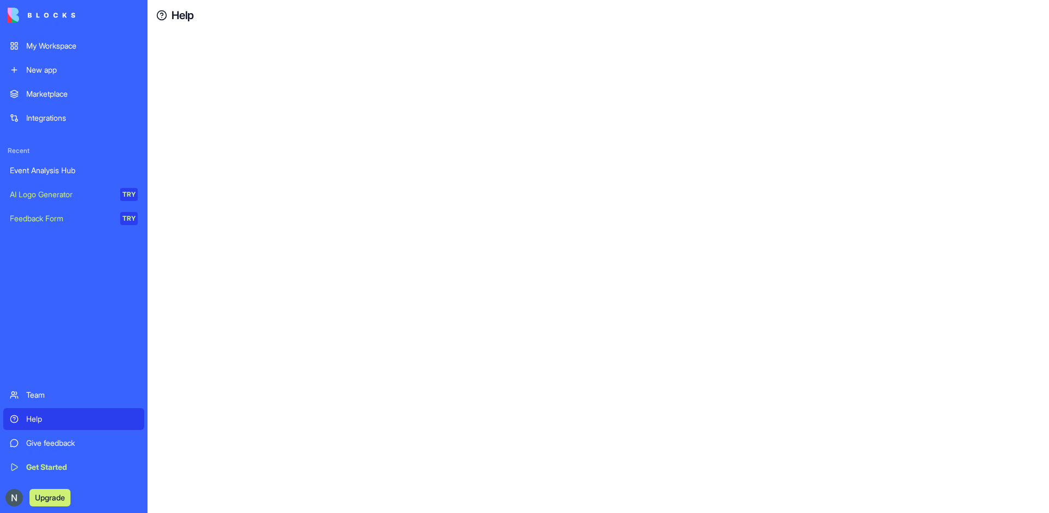
click at [29, 423] on div "Help" at bounding box center [81, 419] width 111 height 11
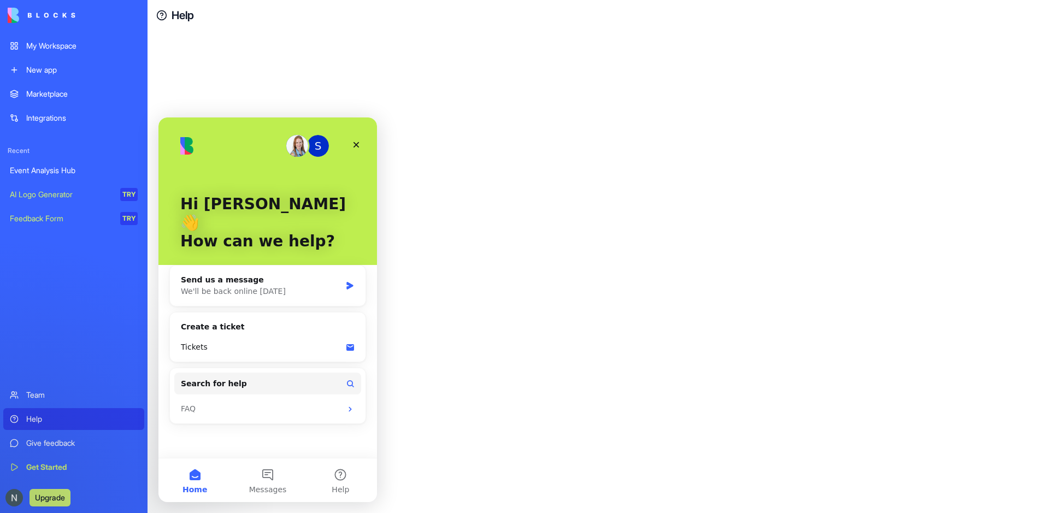
click at [506, 173] on div at bounding box center [599, 272] width 902 height 483
click at [336, 373] on button "Search for help" at bounding box center [267, 384] width 187 height 22
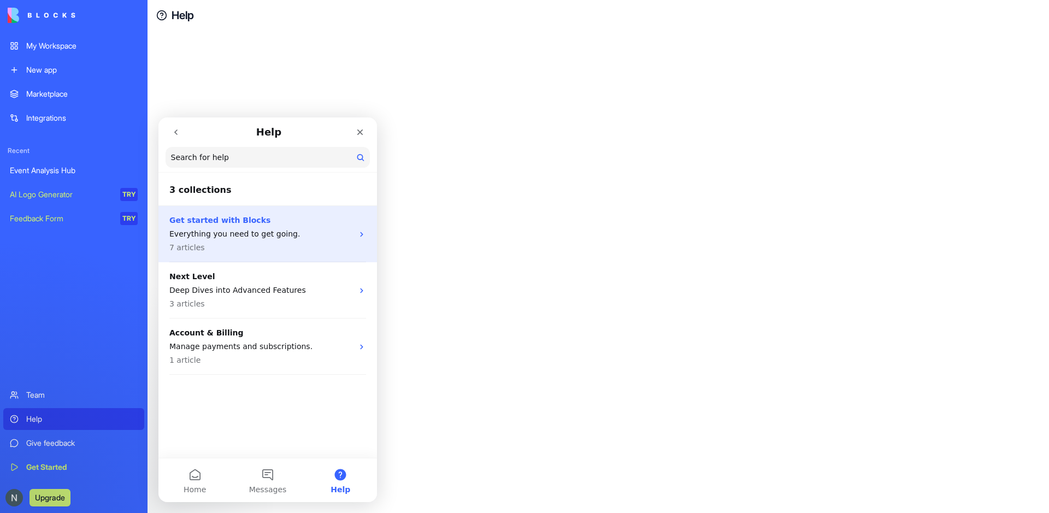
click at [280, 228] on div "Get started with Blocks Everything you need to get going. 7 articles" at bounding box center [261, 234] width 184 height 39
